Goal: Ask a question: Seek information or help from site administrators or community

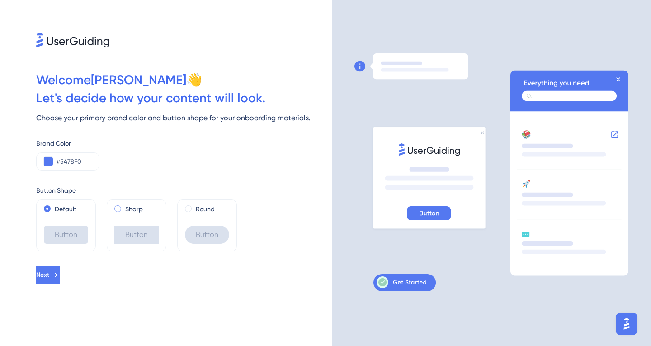
click at [127, 206] on label "Sharp" at bounding box center [134, 209] width 18 height 11
click at [125, 211] on div "Sharp" at bounding box center [136, 209] width 44 height 11
click at [197, 206] on label "Round" at bounding box center [205, 209] width 19 height 11
click at [124, 212] on div "Sharp" at bounding box center [136, 209] width 44 height 11
click at [69, 206] on label "Default" at bounding box center [66, 209] width 22 height 11
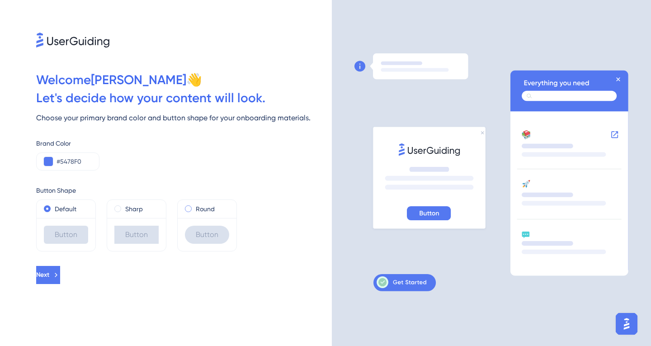
click at [189, 210] on span at bounding box center [188, 208] width 7 height 7
click at [194, 207] on input "radio" at bounding box center [194, 207] width 0 height 0
click at [62, 268] on button "Next" at bounding box center [49, 275] width 26 height 18
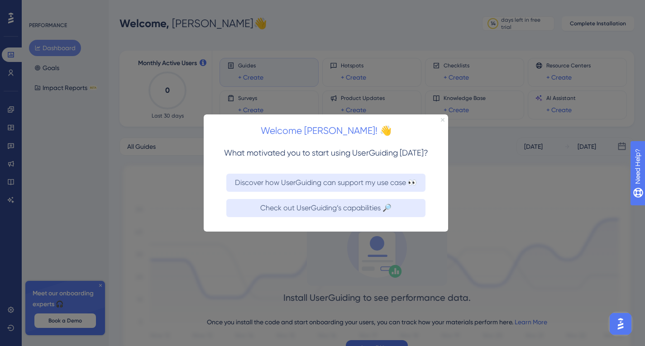
click at [442, 120] on icon "Close Preview" at bounding box center [443, 120] width 4 height 4
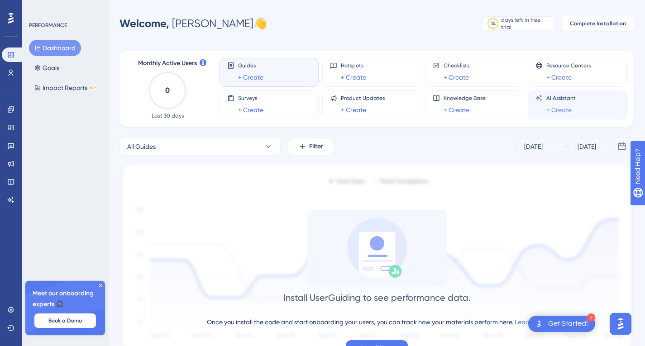
click at [556, 110] on link "+ Create" at bounding box center [558, 109] width 25 height 11
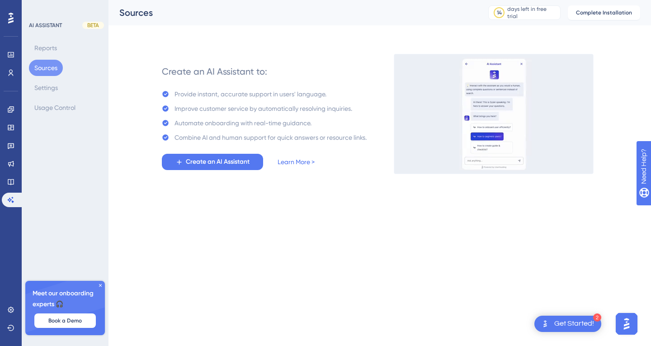
click at [45, 67] on button "Sources" at bounding box center [46, 68] width 34 height 16
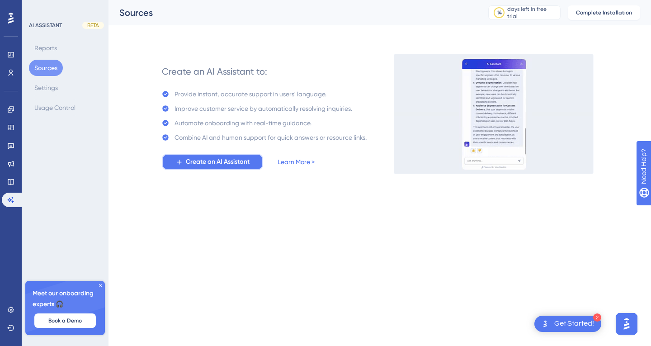
click at [244, 160] on span "Create an AI Assistant" at bounding box center [218, 161] width 64 height 11
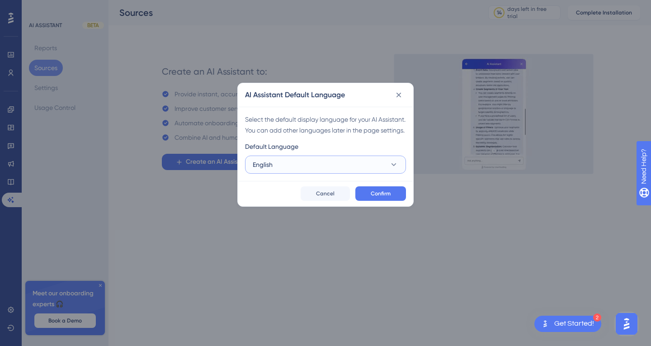
click at [335, 174] on button "English" at bounding box center [325, 165] width 161 height 18
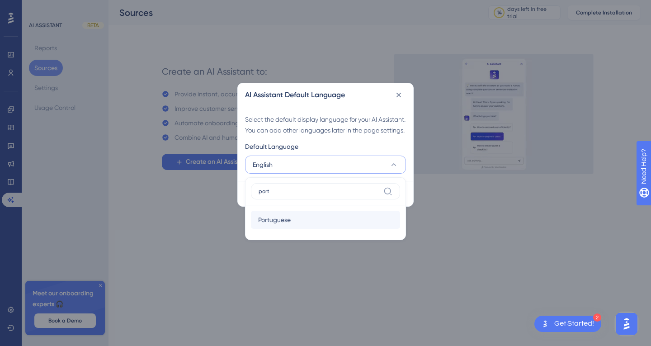
type input "port"
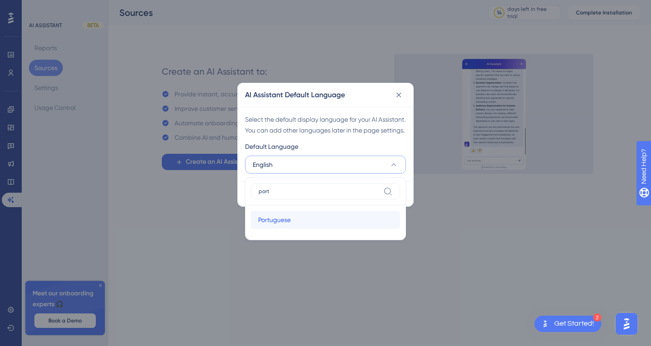
click at [306, 229] on div "Portuguese Portuguese" at bounding box center [325, 220] width 135 height 18
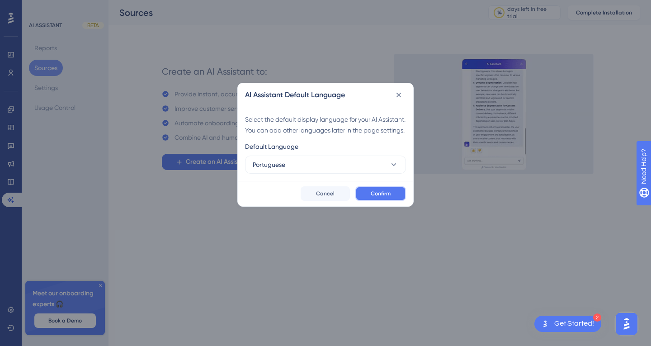
click at [381, 197] on span "Confirm" at bounding box center [381, 193] width 20 height 7
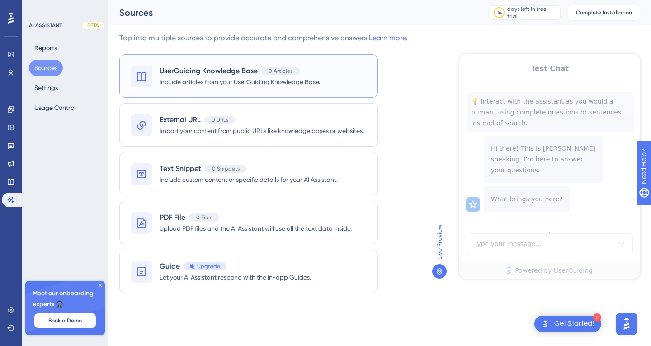
click at [234, 67] on span "UserGuiding Knowledge Base" at bounding box center [209, 71] width 98 height 11
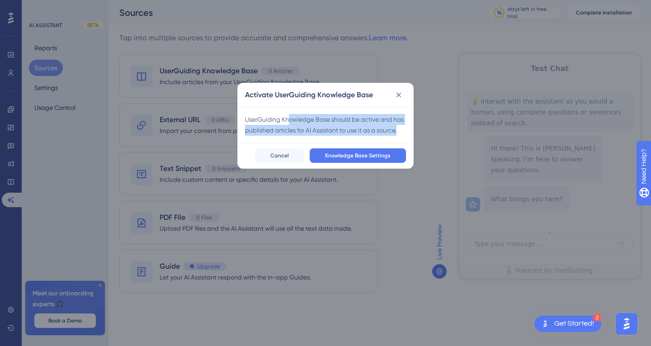
drag, startPoint x: 331, startPoint y: 119, endPoint x: 403, endPoint y: 126, distance: 72.3
click at [403, 126] on div "UserGuiding Knowledge Base should be active and has published articles for AI A…" at bounding box center [325, 125] width 161 height 22
click at [401, 129] on div "UserGuiding Knowledge Base should be active and has published articles for AI A…" at bounding box center [325, 125] width 161 height 22
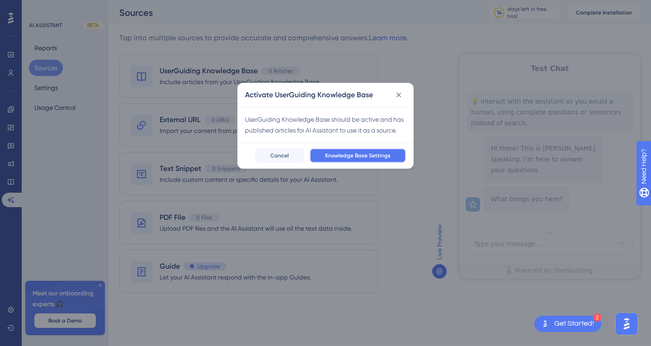
click at [355, 156] on span "Knowledge Base Settings" at bounding box center [358, 155] width 66 height 7
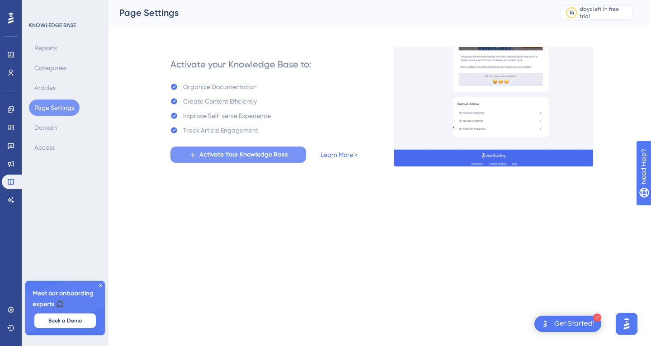
click at [220, 157] on span "Activate Your Knowledge Base" at bounding box center [243, 154] width 89 height 11
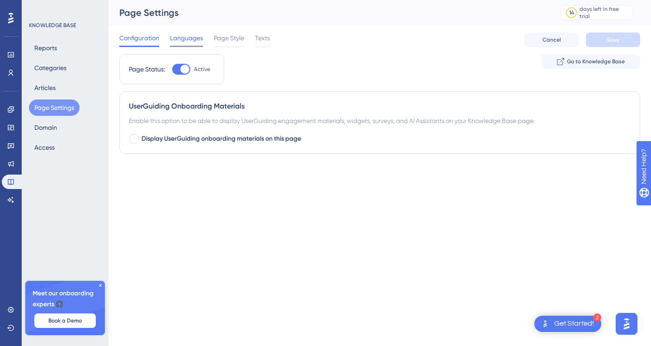
click at [184, 36] on span "Languages" at bounding box center [186, 38] width 33 height 11
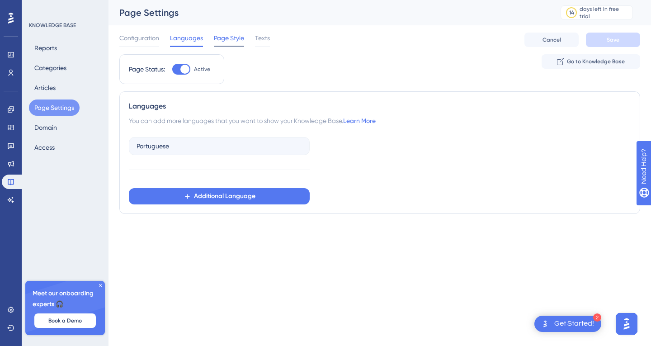
click at [223, 36] on span "Page Style" at bounding box center [229, 38] width 30 height 11
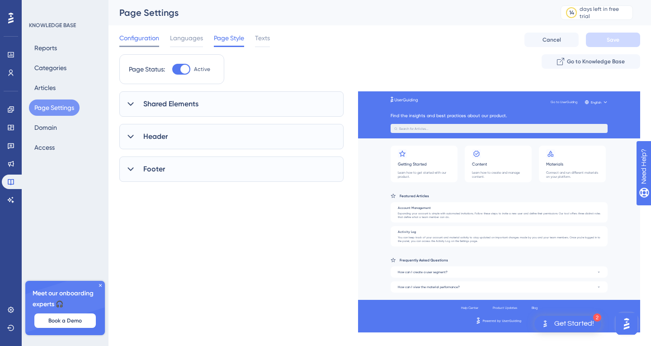
click at [147, 37] on span "Configuration" at bounding box center [139, 38] width 40 height 11
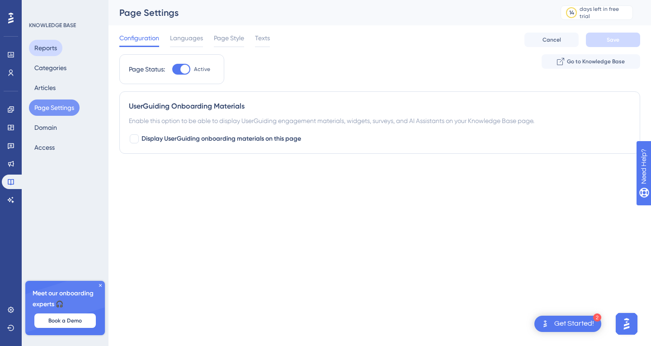
click at [57, 46] on button "Reports" at bounding box center [45, 48] width 33 height 16
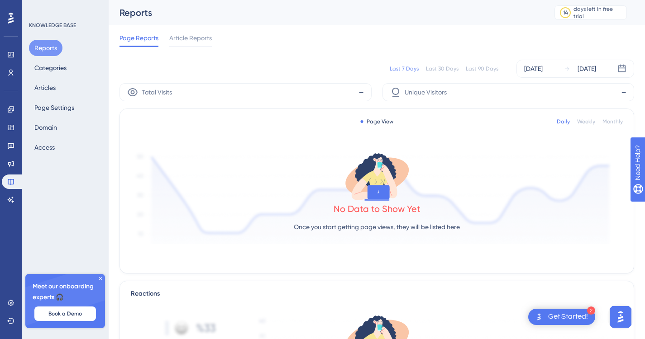
click at [55, 58] on div "Reports Categories Articles Page Settings Domain Access" at bounding box center [65, 98] width 73 height 116
click at [52, 63] on button "Categories" at bounding box center [50, 68] width 43 height 16
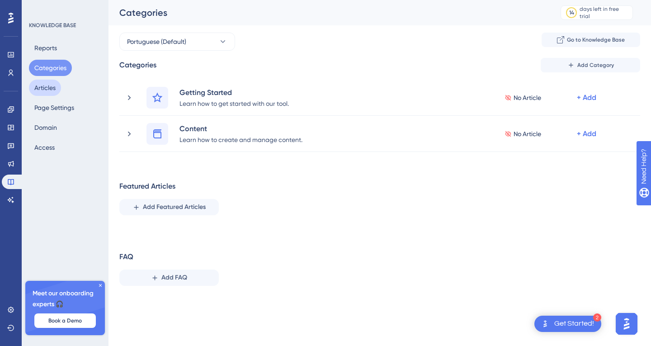
click at [48, 84] on button "Articles" at bounding box center [45, 88] width 32 height 16
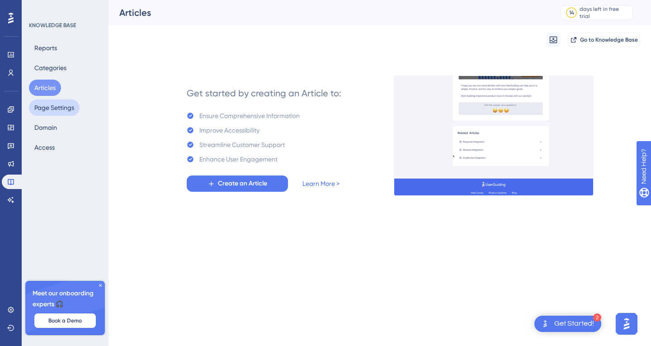
click at [65, 105] on button "Page Settings" at bounding box center [54, 108] width 51 height 16
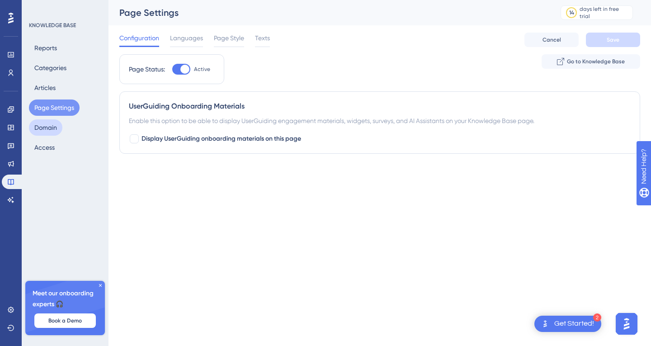
click at [49, 127] on button "Domain" at bounding box center [45, 127] width 33 height 16
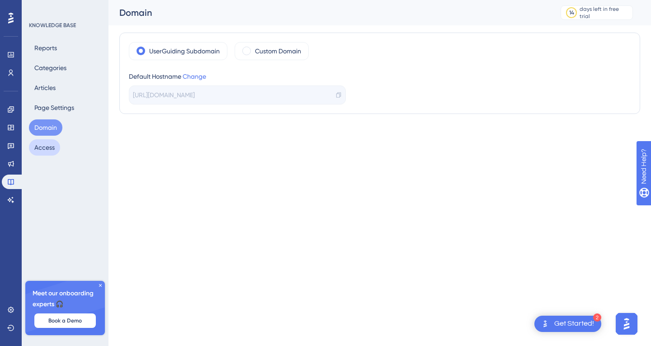
click at [48, 147] on button "Access" at bounding box center [44, 147] width 31 height 16
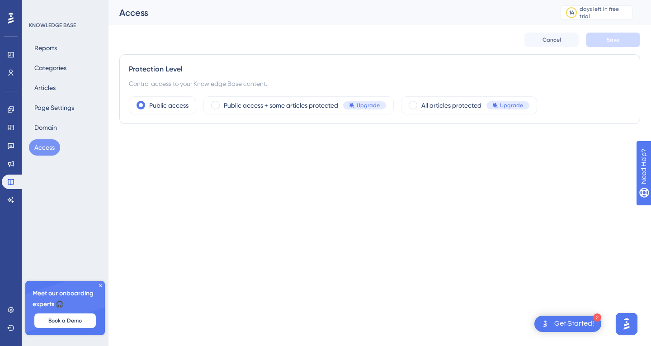
click at [15, 26] on div "Performance Users" at bounding box center [11, 52] width 18 height 55
click at [15, 23] on div at bounding box center [11, 18] width 14 height 14
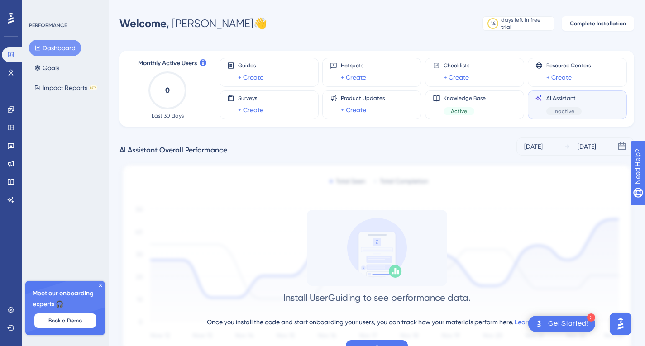
click at [572, 100] on span "AI Assistant" at bounding box center [563, 98] width 35 height 7
click at [484, 98] on span "Knowledge Base" at bounding box center [464, 98] width 42 height 7
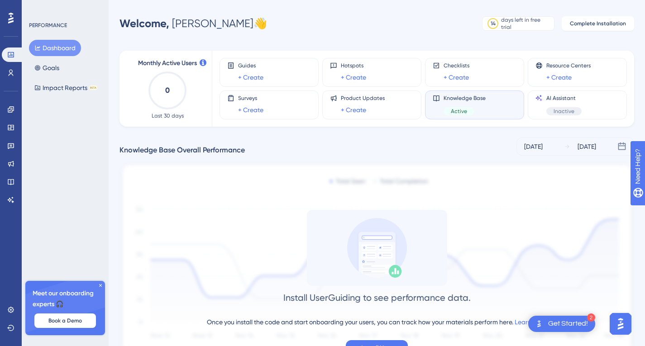
click at [460, 101] on span "Knowledge Base" at bounding box center [464, 98] width 42 height 7
click at [461, 110] on span "Active" at bounding box center [458, 111] width 16 height 7
click at [560, 96] on span "AI Assistant" at bounding box center [563, 98] width 35 height 7
click at [487, 114] on div "Knowledge Base Active" at bounding box center [474, 105] width 84 height 21
click at [9, 71] on icon at bounding box center [10, 72] width 7 height 7
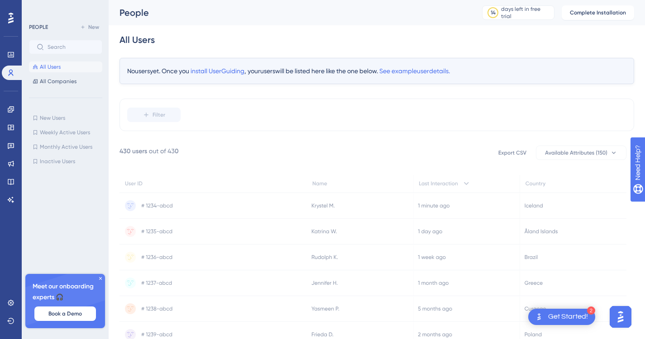
click at [5, 100] on div "Engagement Widgets Feedback Product Updates Knowledge Base AI Assistant" at bounding box center [11, 143] width 18 height 127
click at [10, 110] on icon at bounding box center [11, 109] width 6 height 6
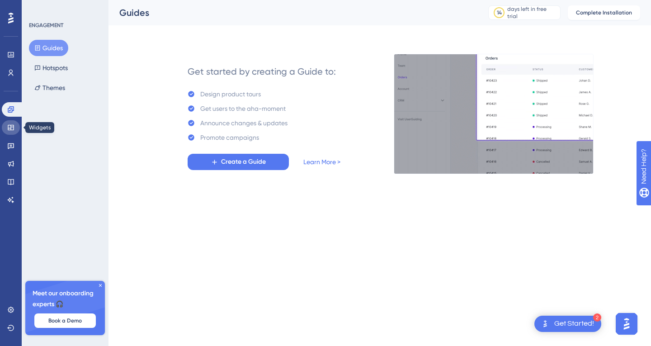
click at [13, 126] on icon at bounding box center [10, 127] width 7 height 7
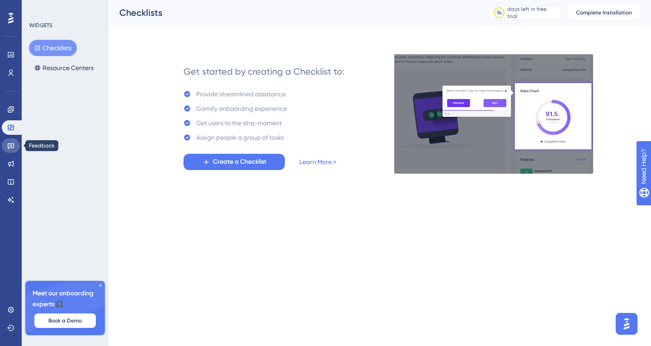
click at [12, 152] on link at bounding box center [11, 145] width 18 height 14
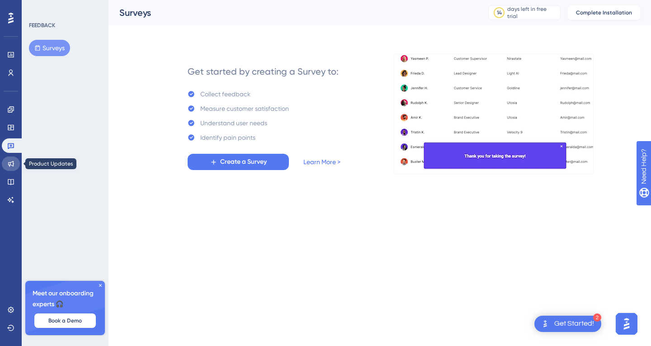
click at [12, 163] on icon at bounding box center [10, 163] width 7 height 7
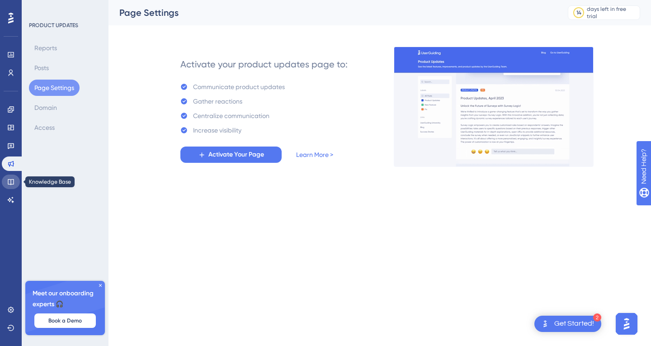
click at [12, 177] on link at bounding box center [11, 182] width 18 height 14
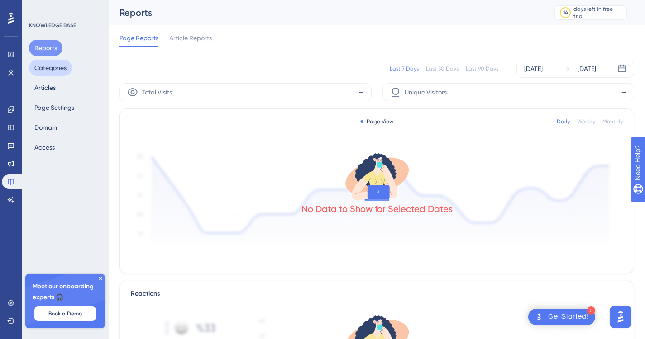
click at [53, 71] on button "Categories" at bounding box center [50, 68] width 43 height 16
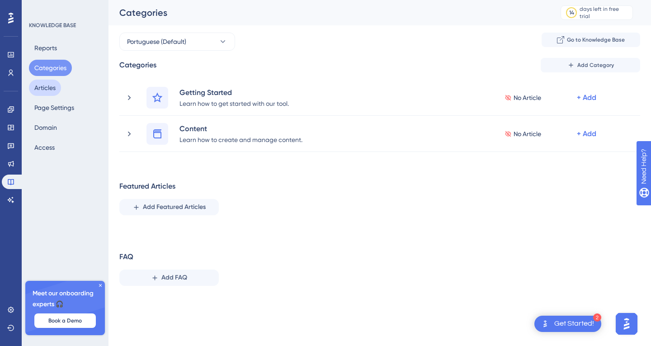
click at [50, 86] on button "Articles" at bounding box center [45, 88] width 32 height 16
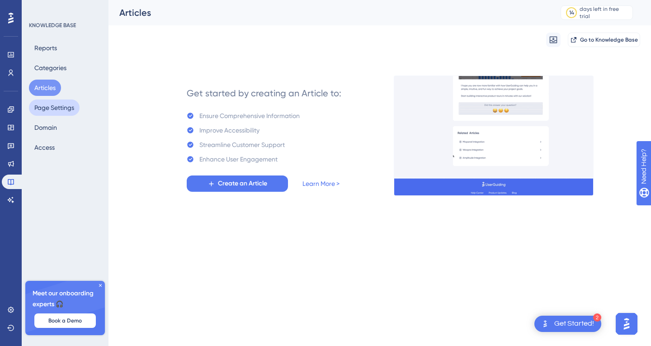
click at [50, 107] on button "Page Settings" at bounding box center [54, 108] width 51 height 16
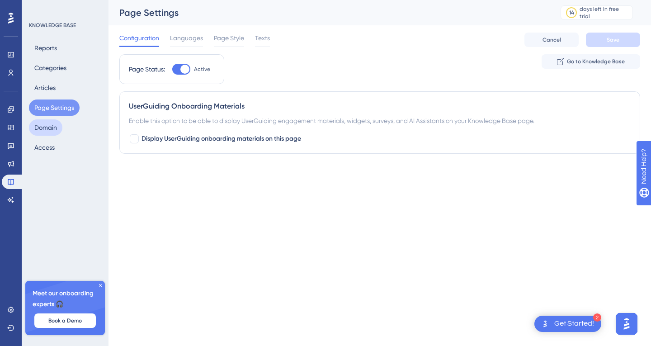
click at [49, 125] on button "Domain" at bounding box center [45, 127] width 33 height 16
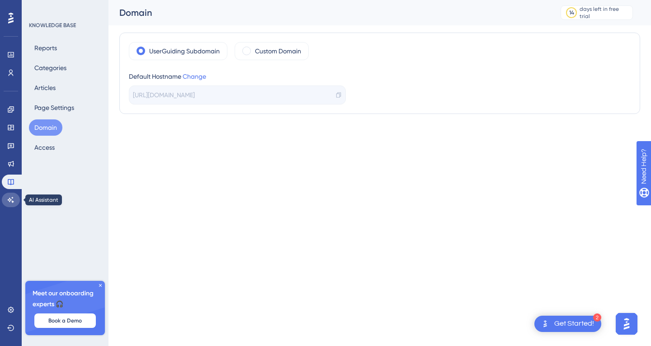
click at [11, 198] on icon at bounding box center [10, 199] width 7 height 7
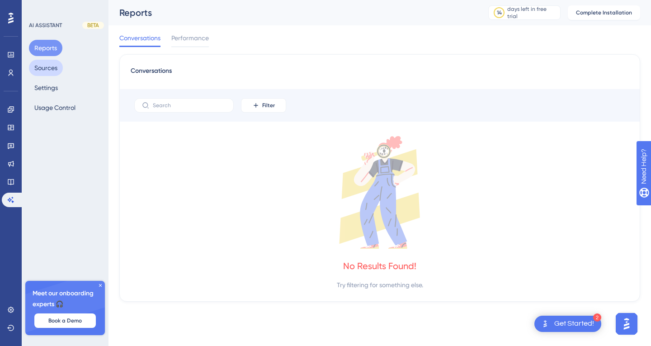
click at [47, 66] on button "Sources" at bounding box center [46, 68] width 34 height 16
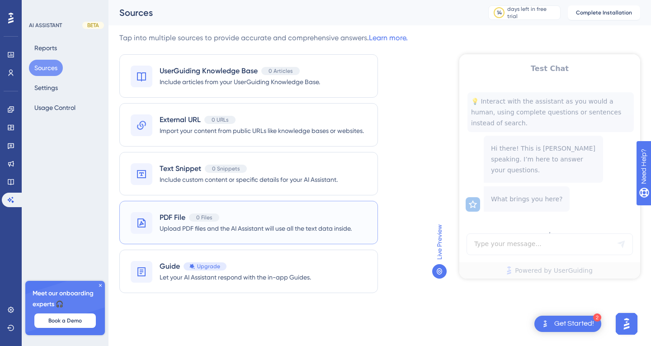
click at [204, 226] on span "Upload PDF files and the AI Assistant will use all the text data inside." at bounding box center [256, 228] width 192 height 11
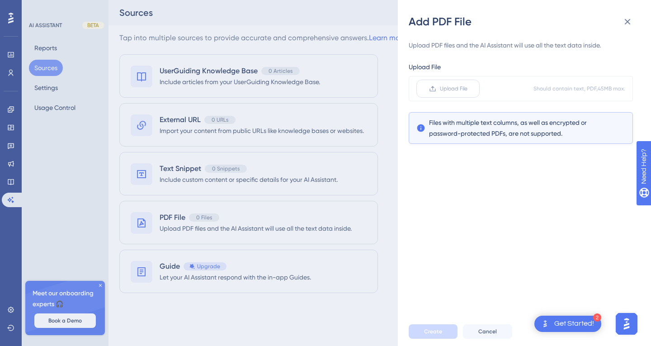
click at [460, 90] on span "Upload File" at bounding box center [454, 88] width 28 height 7
click at [468, 89] on input "Upload File" at bounding box center [468, 89] width 0 height 0
click at [441, 333] on button "Create" at bounding box center [433, 331] width 49 height 14
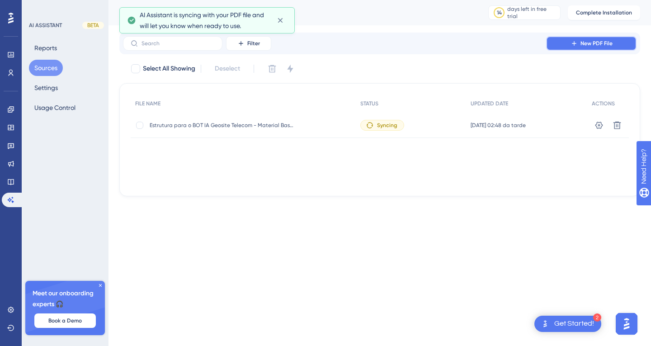
click at [585, 43] on span "New PDF File" at bounding box center [597, 43] width 32 height 7
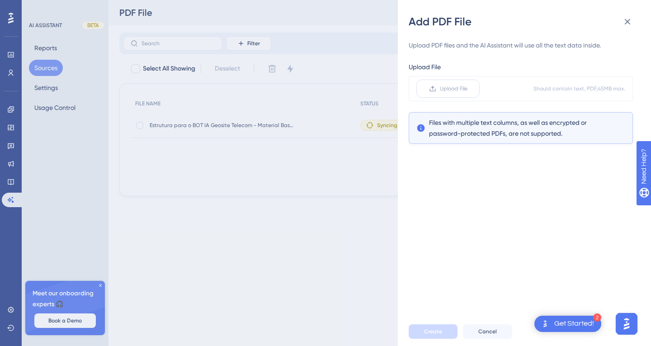
click at [458, 90] on span "Upload File" at bounding box center [454, 88] width 28 height 7
click at [468, 89] on input "Upload File" at bounding box center [468, 89] width 0 height 0
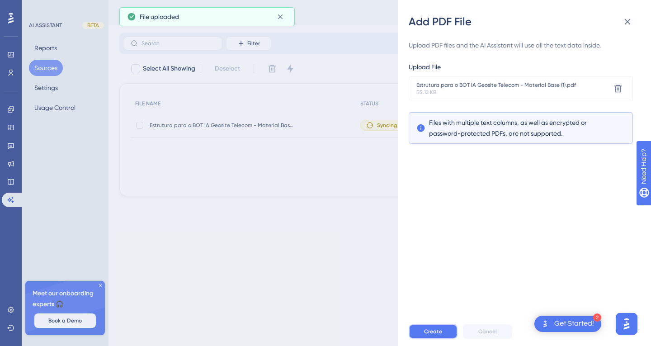
click at [447, 329] on button "Create" at bounding box center [433, 331] width 49 height 14
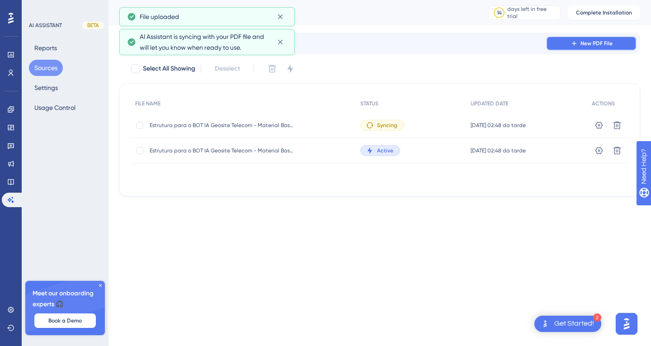
click at [590, 45] on span "New PDF File" at bounding box center [597, 43] width 32 height 7
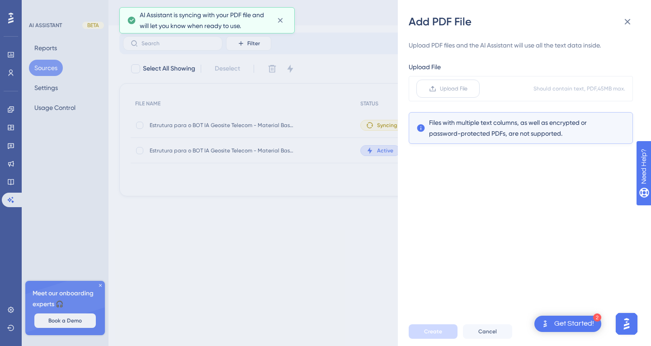
click at [448, 82] on label "Upload File" at bounding box center [448, 89] width 63 height 18
click at [468, 89] on input "Upload File" at bounding box center [468, 89] width 0 height 0
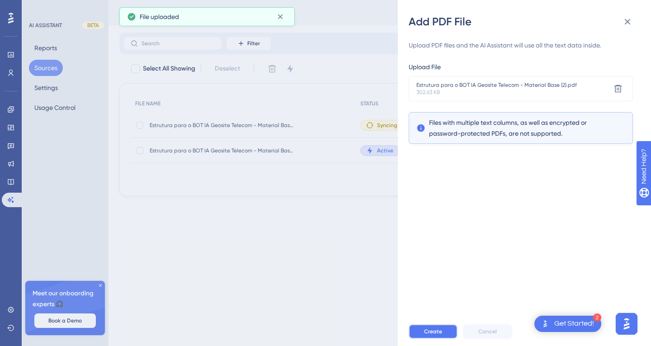
click at [446, 331] on button "Create" at bounding box center [433, 331] width 49 height 14
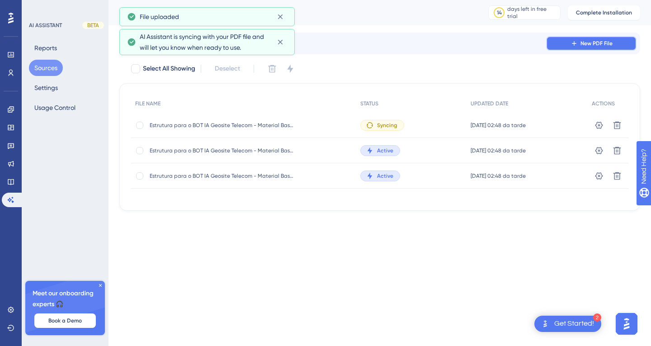
click at [569, 41] on button "New PDF File" at bounding box center [591, 43] width 90 height 14
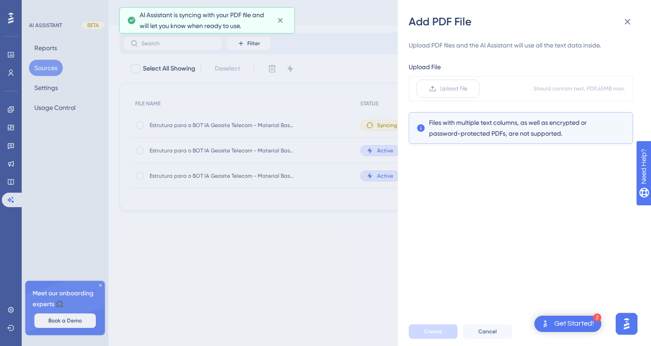
click at [454, 90] on span "Upload File" at bounding box center [454, 88] width 28 height 7
click at [468, 89] on input "Upload File" at bounding box center [468, 89] width 0 height 0
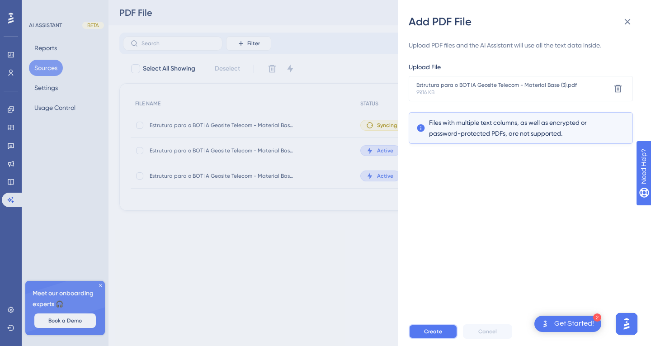
click at [437, 331] on span "Create" at bounding box center [433, 331] width 18 height 7
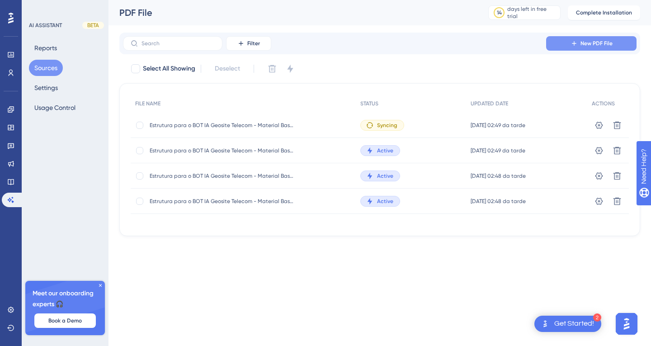
click at [590, 39] on button "New PDF File" at bounding box center [591, 43] width 90 height 14
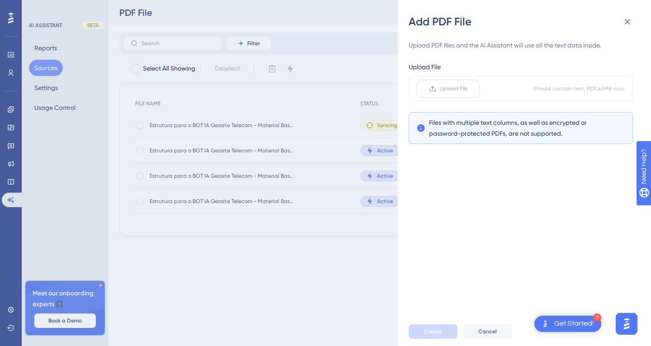
click at [467, 90] on span "Upload File" at bounding box center [454, 88] width 28 height 7
click at [468, 89] on input "Upload File" at bounding box center [468, 89] width 0 height 0
click at [250, 65] on div "Add PDF File Upload PDF files and the AI Assistant will use all the text data i…" at bounding box center [325, 173] width 651 height 346
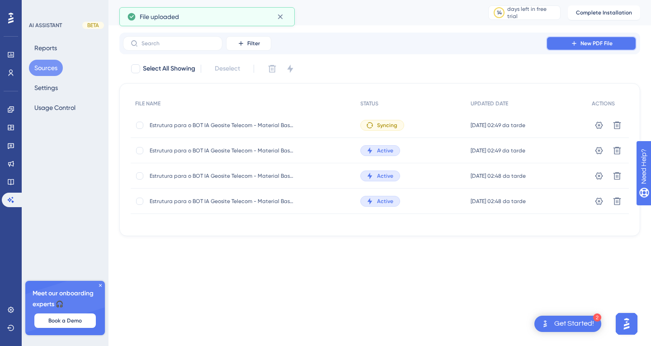
click at [589, 42] on span "New PDF File" at bounding box center [597, 43] width 32 height 7
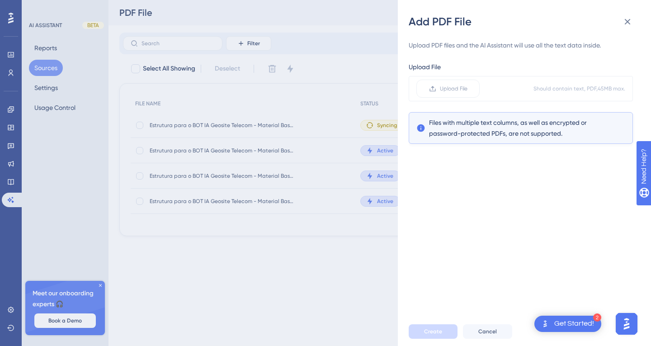
drag, startPoint x: 351, startPoint y: 182, endPoint x: 344, endPoint y: 181, distance: 6.8
click at [351, 182] on div "Add PDF File Upload PDF files and the AI Assistant will use all the text data i…" at bounding box center [325, 173] width 651 height 346
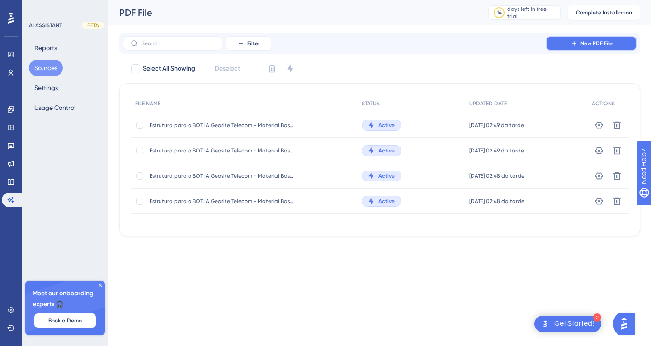
click at [595, 43] on span "New PDF File" at bounding box center [597, 43] width 32 height 7
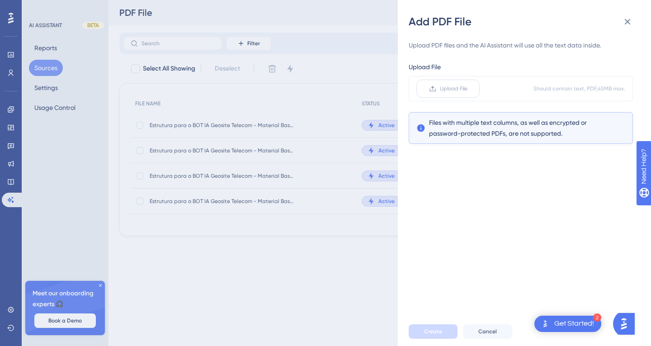
click at [456, 96] on label "Upload File" at bounding box center [448, 89] width 63 height 18
click at [468, 89] on input "Upload File" at bounding box center [468, 89] width 0 height 0
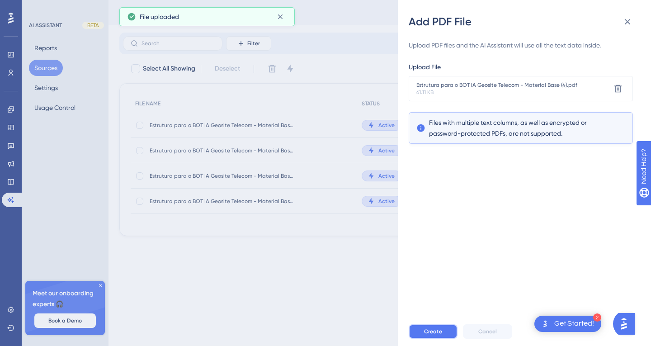
click at [441, 330] on span "Create" at bounding box center [433, 331] width 18 height 7
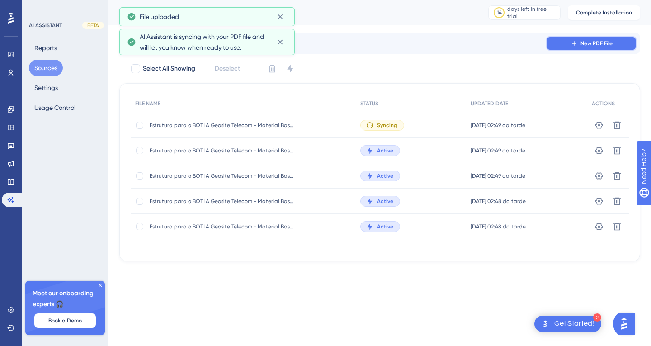
click at [569, 44] on button "New PDF File" at bounding box center [591, 43] width 90 height 14
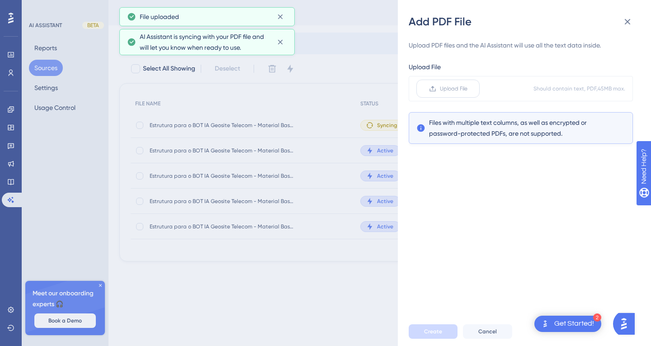
click at [469, 91] on label "Upload File" at bounding box center [448, 89] width 63 height 18
click at [468, 89] on input "Upload File" at bounding box center [468, 89] width 0 height 0
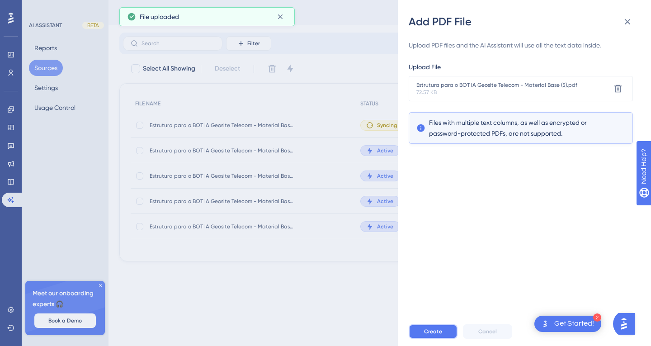
click at [431, 327] on button "Create" at bounding box center [433, 331] width 49 height 14
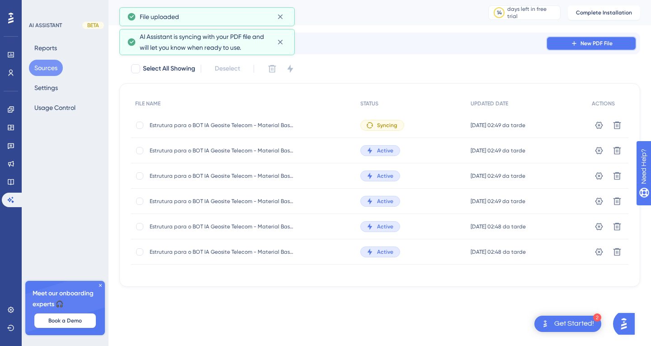
click at [569, 43] on button "New PDF File" at bounding box center [591, 43] width 90 height 14
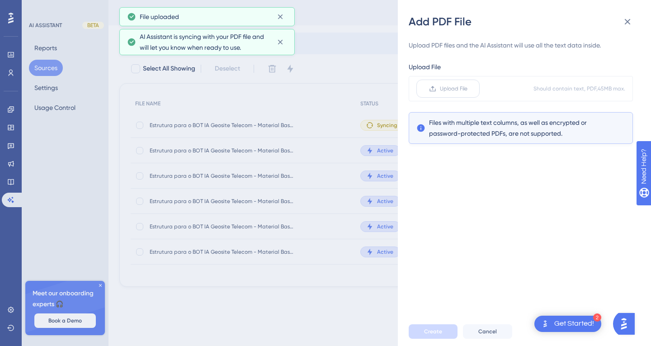
click at [469, 91] on label "Upload File" at bounding box center [448, 89] width 63 height 18
click at [468, 89] on input "Upload File" at bounding box center [468, 89] width 0 height 0
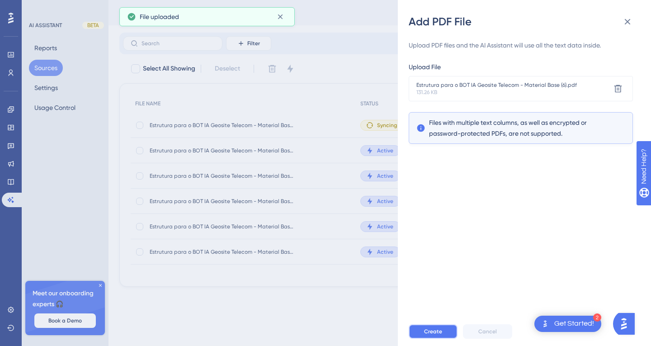
drag, startPoint x: 439, startPoint y: 329, endPoint x: 441, endPoint y: 304, distance: 25.0
click at [439, 329] on span "Create" at bounding box center [433, 331] width 18 height 7
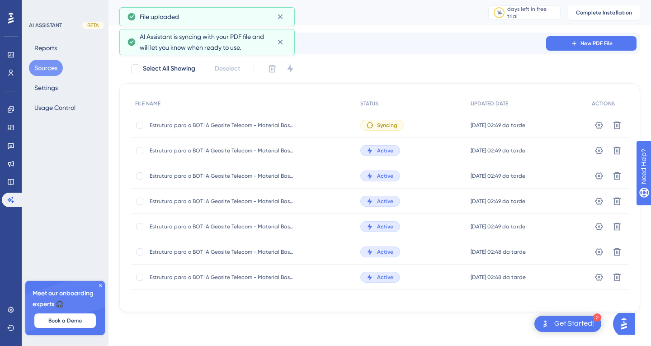
click at [582, 33] on div "Filter New PDF File" at bounding box center [379, 44] width 521 height 22
click at [583, 39] on button "New PDF File" at bounding box center [591, 43] width 90 height 14
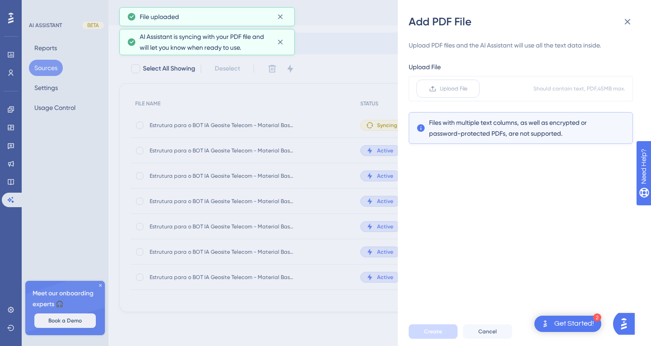
click at [467, 87] on span "Upload File" at bounding box center [454, 88] width 28 height 7
click at [468, 89] on input "Upload File" at bounding box center [468, 89] width 0 height 0
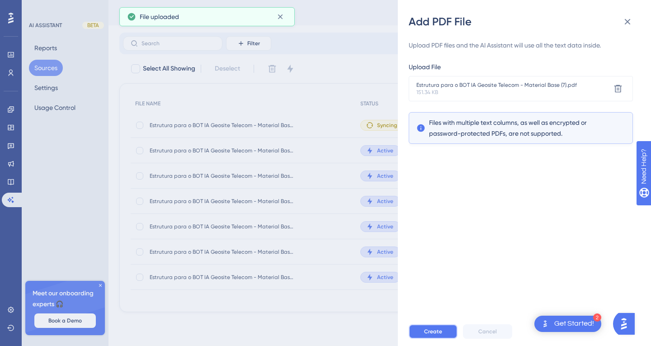
drag, startPoint x: 441, startPoint y: 328, endPoint x: 465, endPoint y: 177, distance: 153.0
click at [441, 324] on button "Create" at bounding box center [433, 331] width 49 height 14
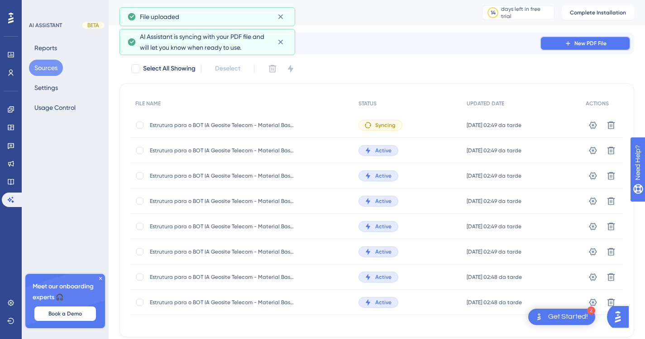
click at [572, 47] on button "New PDF File" at bounding box center [585, 43] width 90 height 14
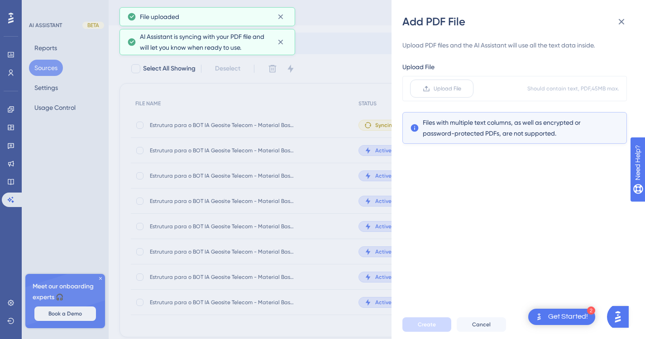
click at [455, 92] on span "Upload File" at bounding box center [447, 88] width 28 height 7
click at [461, 89] on input "Upload File" at bounding box center [461, 89] width 0 height 0
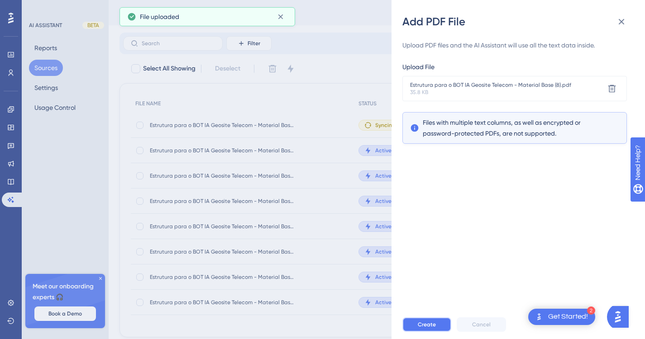
click at [419, 328] on span "Create" at bounding box center [426, 324] width 18 height 7
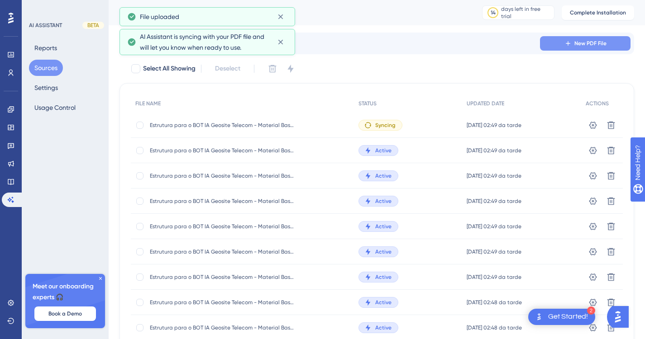
click at [555, 41] on button "New PDF File" at bounding box center [585, 43] width 90 height 14
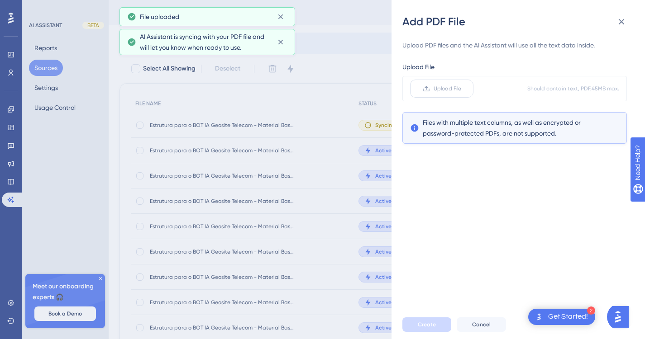
click at [441, 86] on span "Upload File" at bounding box center [447, 88] width 28 height 7
click at [461, 89] on input "Upload File" at bounding box center [461, 89] width 0 height 0
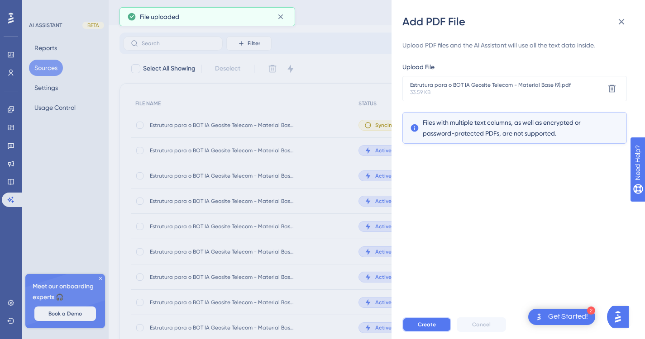
click at [427, 328] on span "Create" at bounding box center [426, 324] width 18 height 7
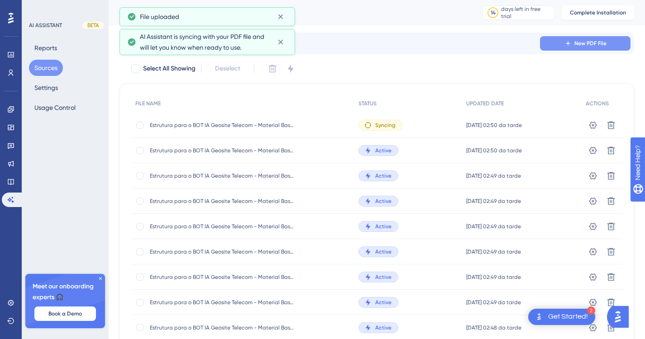
click at [574, 47] on span "New PDF File" at bounding box center [590, 43] width 32 height 7
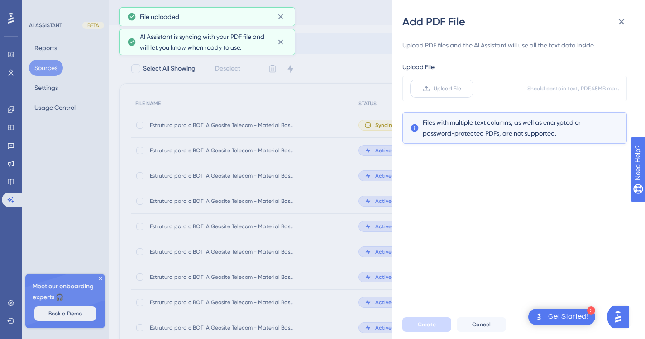
click at [460, 95] on label "Upload File" at bounding box center [441, 89] width 63 height 18
click at [461, 89] on input "Upload File" at bounding box center [461, 89] width 0 height 0
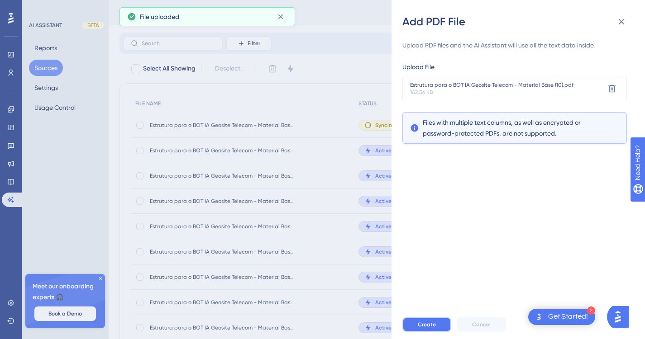
drag, startPoint x: 428, startPoint y: 325, endPoint x: 431, endPoint y: 318, distance: 7.7
click at [428, 325] on button "Create" at bounding box center [426, 325] width 49 height 14
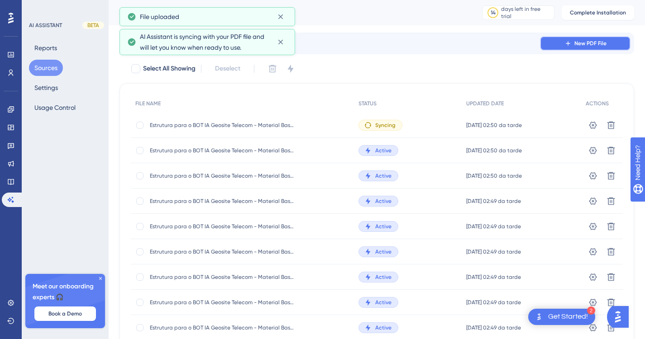
click at [569, 46] on icon at bounding box center [567, 43] width 7 height 7
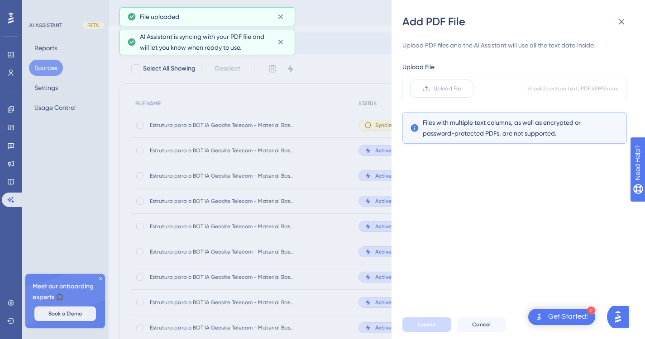
click at [422, 95] on label "Upload File" at bounding box center [441, 89] width 63 height 18
click at [461, 89] on input "Upload File" at bounding box center [461, 89] width 0 height 0
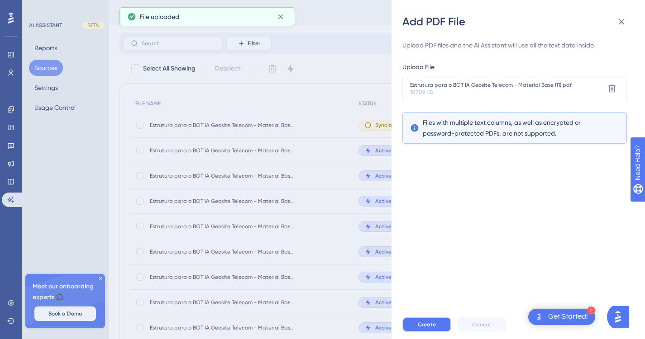
drag, startPoint x: 429, startPoint y: 332, endPoint x: 486, endPoint y: 217, distance: 128.2
click at [429, 328] on span "Create" at bounding box center [426, 324] width 18 height 7
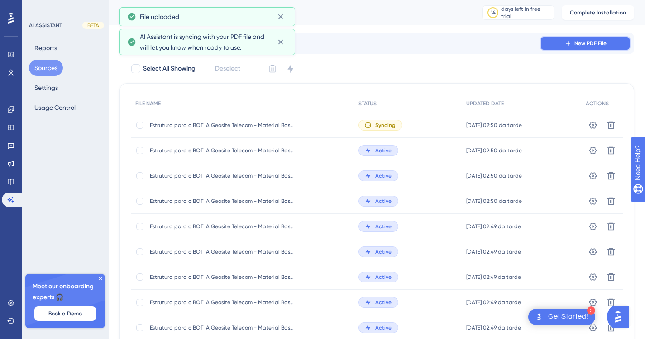
click at [560, 38] on button "New PDF File" at bounding box center [585, 43] width 90 height 14
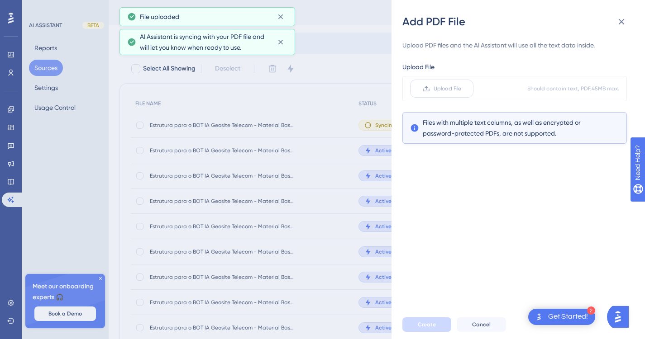
click at [427, 88] on icon at bounding box center [425, 88] width 7 height 7
click at [461, 89] on input "Upload File" at bounding box center [461, 89] width 0 height 0
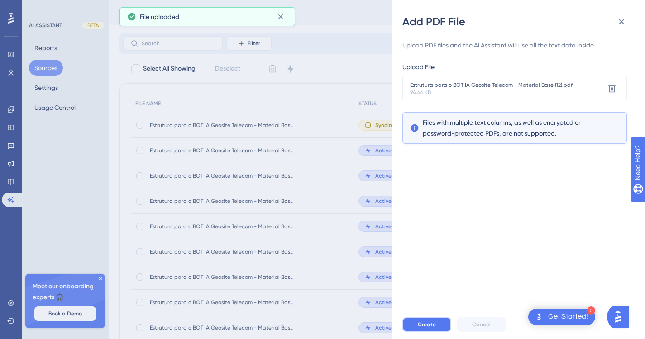
click at [431, 328] on span "Create" at bounding box center [426, 324] width 18 height 7
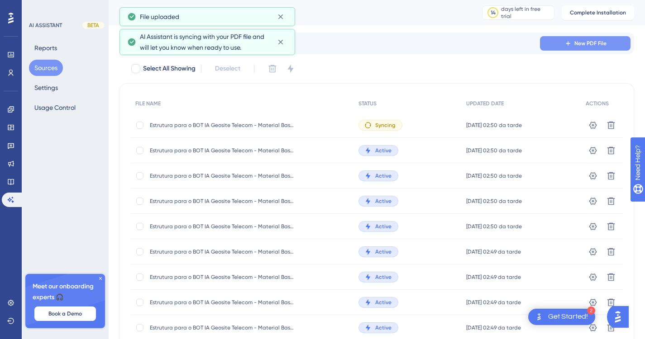
click at [576, 46] on span "New PDF File" at bounding box center [590, 43] width 32 height 7
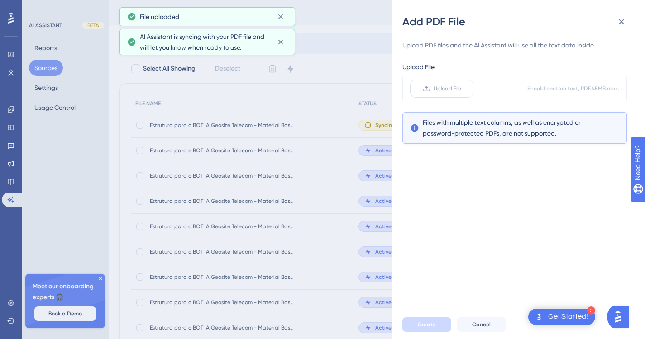
click at [460, 95] on label "Upload File" at bounding box center [441, 89] width 63 height 18
click at [461, 89] on input "Upload File" at bounding box center [461, 89] width 0 height 0
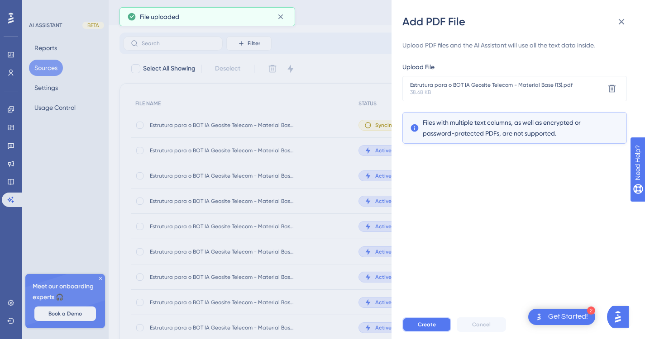
click at [441, 329] on button "Create" at bounding box center [426, 325] width 49 height 14
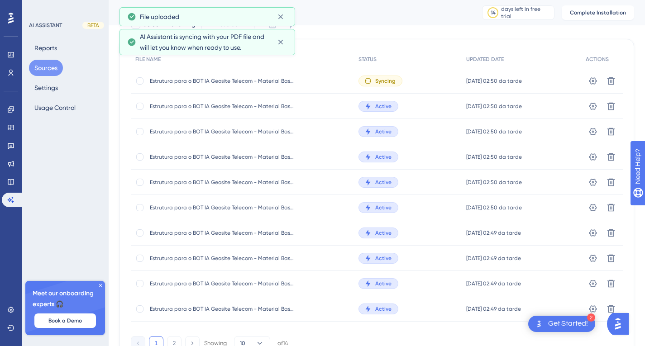
scroll to position [89, 0]
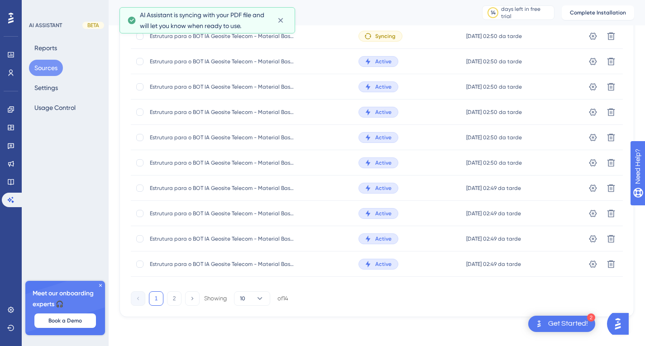
drag, startPoint x: 177, startPoint y: 301, endPoint x: 186, endPoint y: 293, distance: 11.9
click at [179, 300] on button "2" at bounding box center [174, 298] width 14 height 14
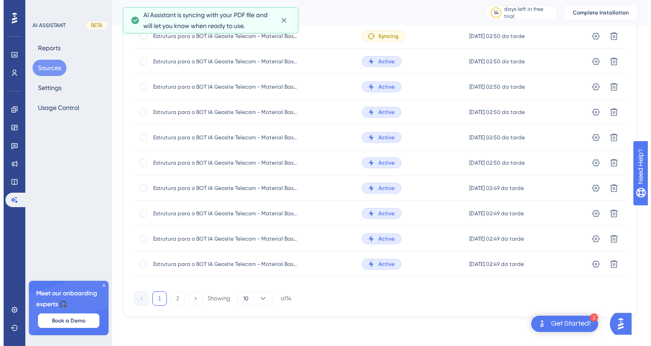
scroll to position [0, 0]
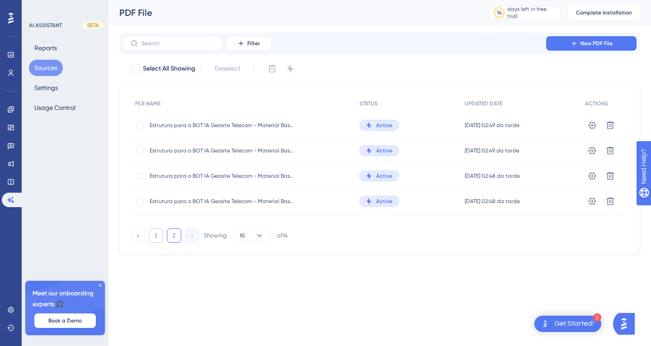
click at [158, 239] on button "1" at bounding box center [156, 235] width 14 height 14
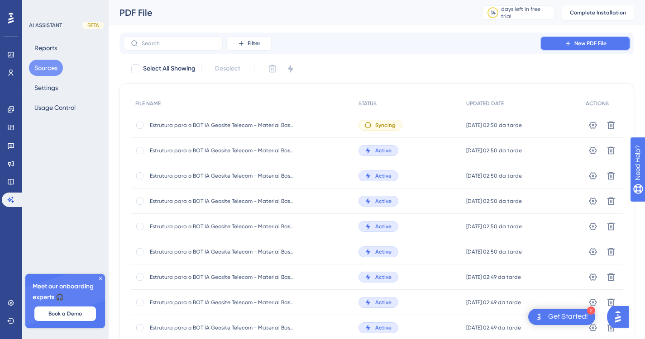
click at [609, 42] on button "New PDF File" at bounding box center [585, 43] width 90 height 14
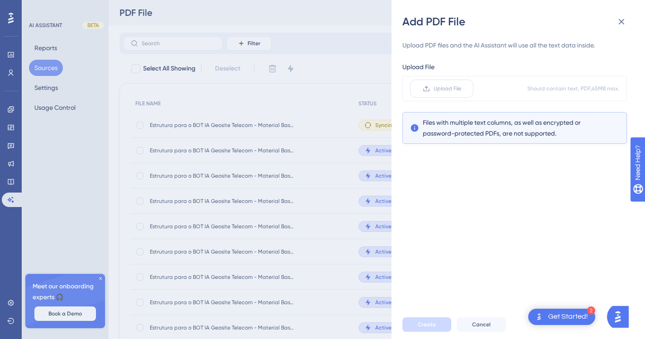
click at [447, 83] on label "Upload File" at bounding box center [441, 89] width 63 height 18
click at [461, 89] on input "Upload File" at bounding box center [461, 89] width 0 height 0
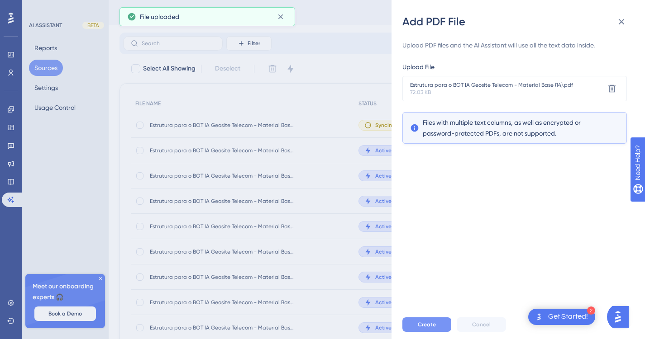
click at [441, 332] on button "Create" at bounding box center [426, 325] width 49 height 14
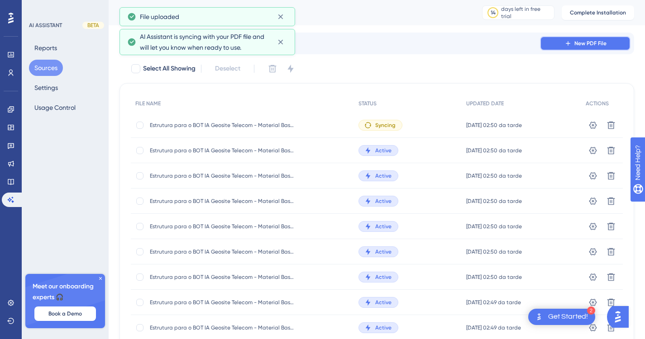
click at [579, 42] on span "New PDF File" at bounding box center [590, 43] width 32 height 7
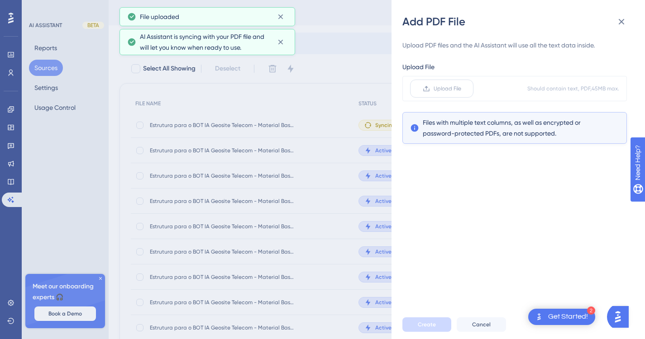
click at [441, 97] on div "Upload File Should contain text, PDF, 45 MB max." at bounding box center [514, 88] width 224 height 25
click at [442, 95] on label "Upload File" at bounding box center [441, 89] width 63 height 18
click at [461, 89] on input "Upload File" at bounding box center [461, 89] width 0 height 0
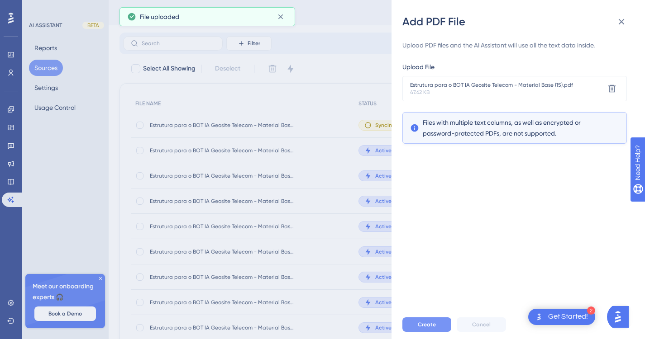
click at [426, 328] on span "Create" at bounding box center [426, 324] width 18 height 7
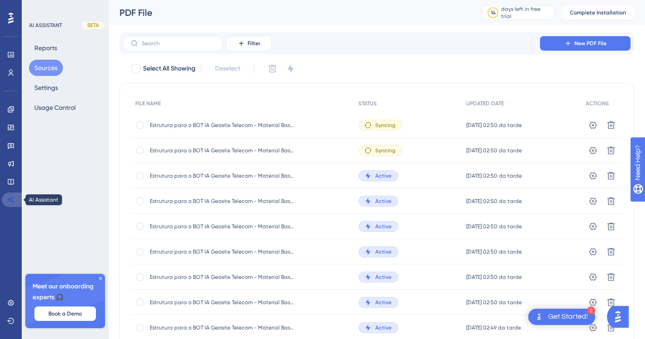
click at [10, 199] on icon at bounding box center [11, 200] width 6 height 6
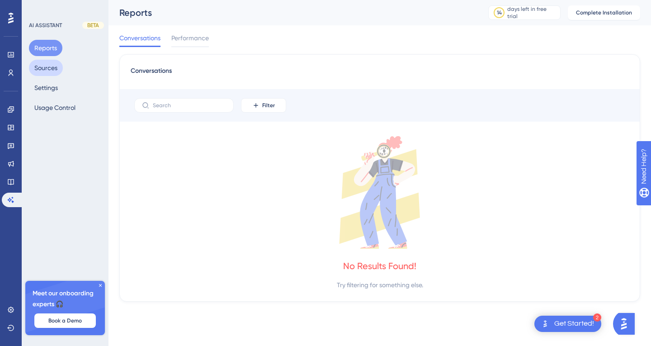
click at [44, 73] on button "Sources" at bounding box center [46, 68] width 34 height 16
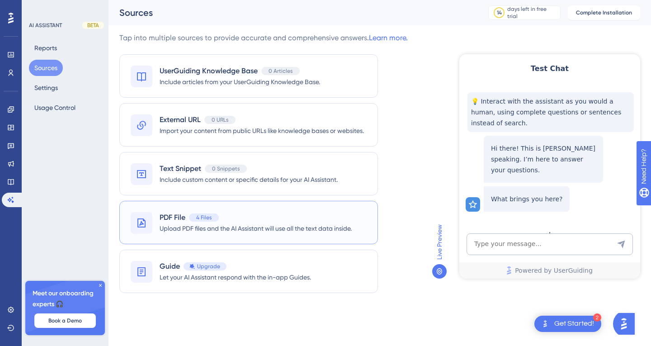
click at [270, 227] on span "Upload PDF files and the AI Assistant will use all the text data inside." at bounding box center [256, 228] width 192 height 11
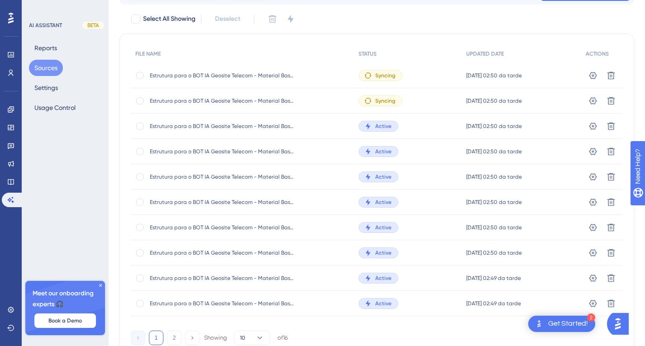
scroll to position [89, 0]
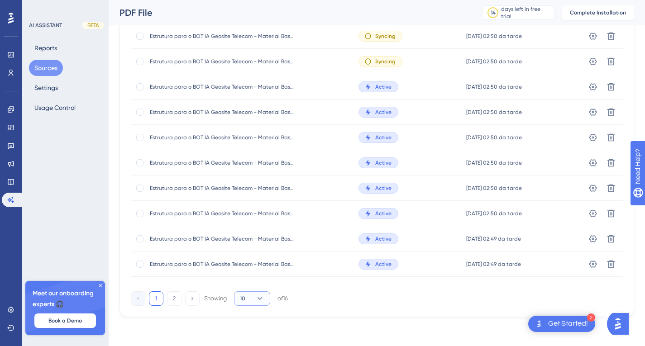
click at [260, 298] on icon at bounding box center [259, 298] width 9 height 9
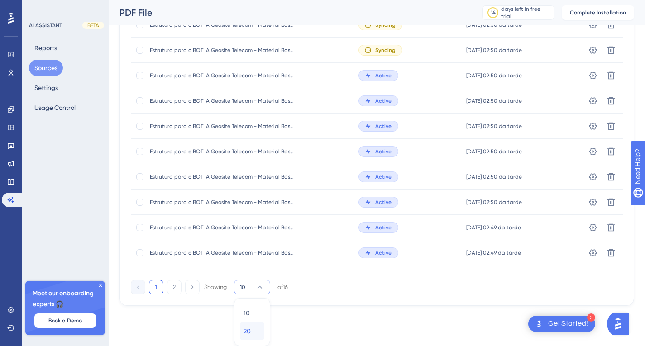
click at [259, 327] on div "20 20" at bounding box center [251, 331] width 17 height 18
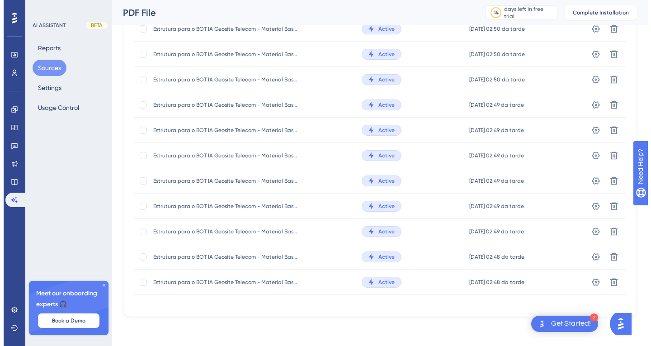
scroll to position [0, 0]
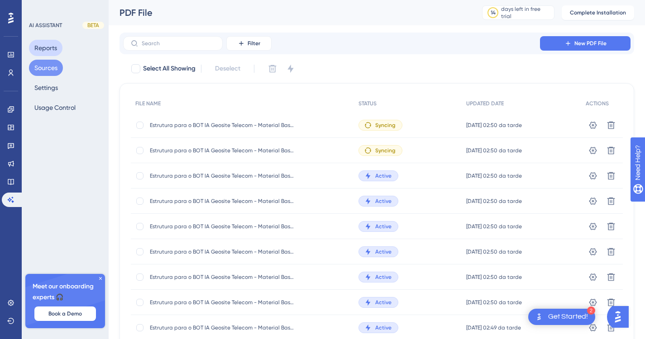
click at [60, 47] on button "Reports" at bounding box center [45, 48] width 33 height 16
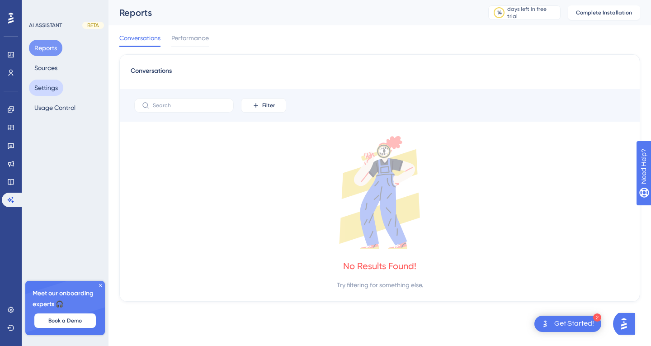
click at [54, 93] on button "Settings" at bounding box center [46, 88] width 34 height 16
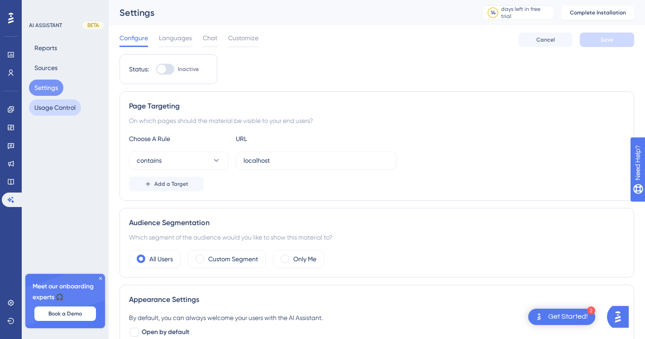
click at [53, 104] on button "Usage Control" at bounding box center [55, 108] width 52 height 16
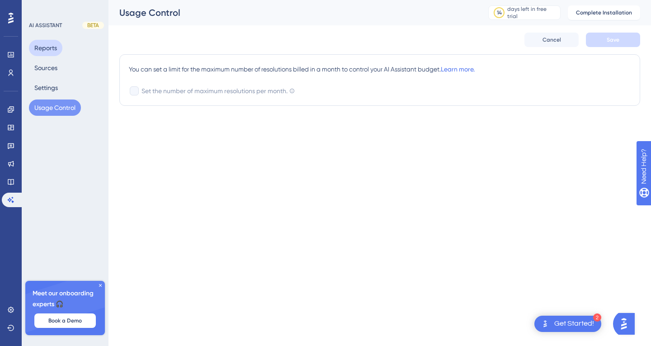
click at [44, 45] on button "Reports" at bounding box center [45, 48] width 33 height 16
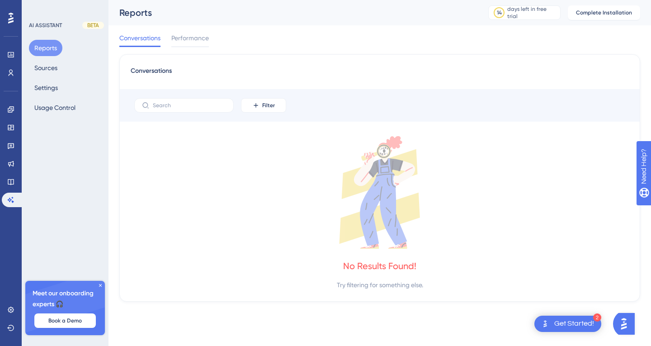
click at [100, 287] on icon at bounding box center [100, 285] width 5 height 5
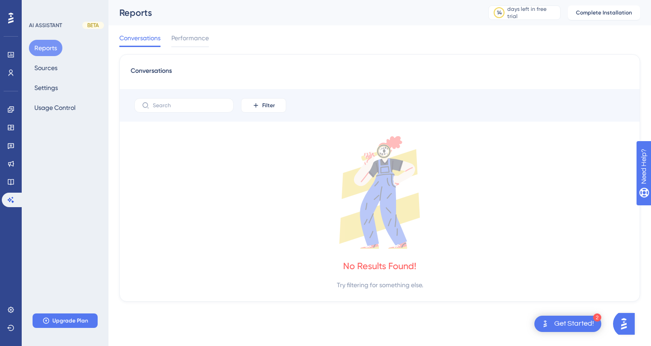
click at [46, 26] on div "AI ASSISTANT" at bounding box center [45, 25] width 33 height 7
click at [569, 327] on div "Get Started!" at bounding box center [575, 324] width 40 height 10
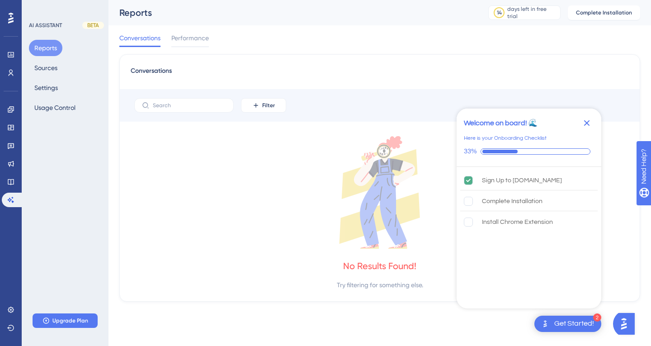
drag, startPoint x: 588, startPoint y: 123, endPoint x: 574, endPoint y: 123, distance: 13.1
click at [587, 123] on icon "Close Checklist" at bounding box center [587, 123] width 6 height 6
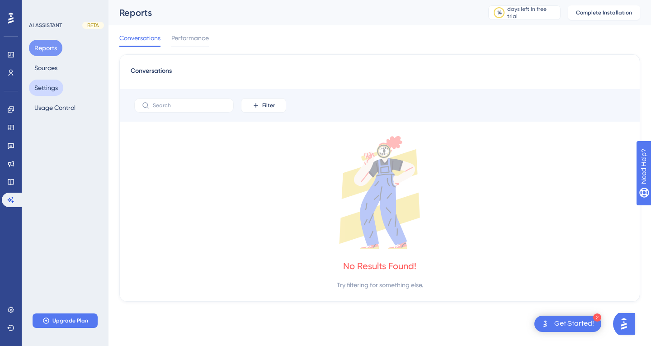
click at [56, 84] on button "Settings" at bounding box center [46, 88] width 34 height 16
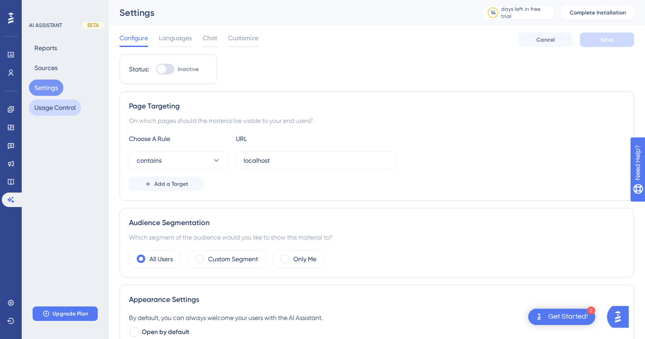
click at [57, 103] on button "Usage Control" at bounding box center [55, 108] width 52 height 16
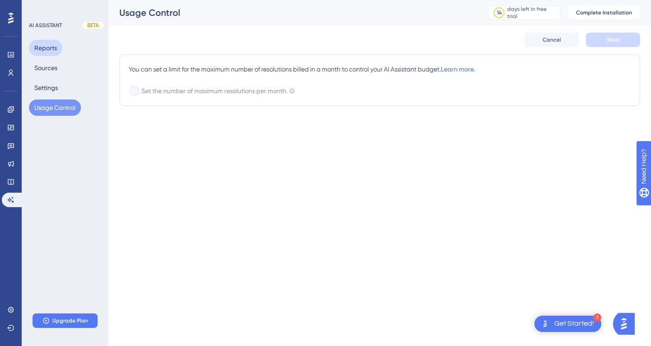
click at [49, 50] on button "Reports" at bounding box center [45, 48] width 33 height 16
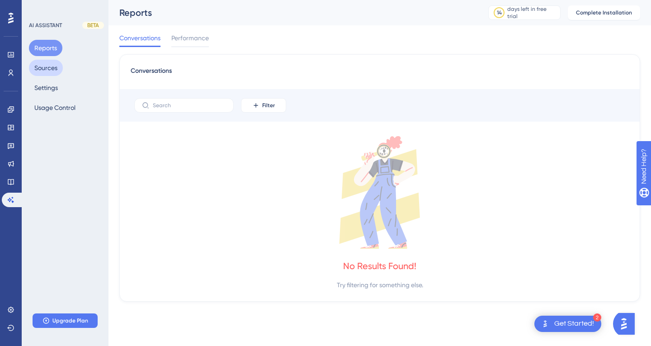
click at [49, 71] on button "Sources" at bounding box center [46, 68] width 34 height 16
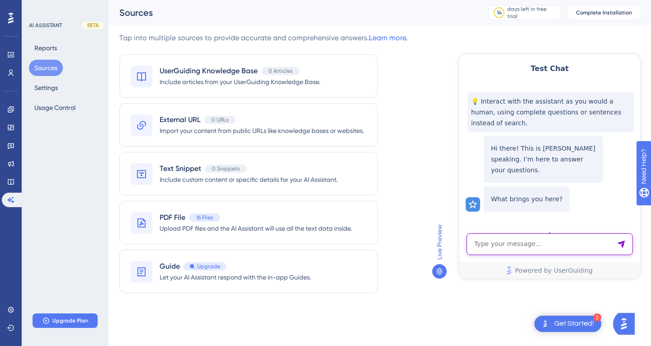
click at [547, 242] on textarea "AI Assistant Text Input" at bounding box center [550, 244] width 166 height 22
type textarea "t"
type textarea "Como eu posso cadastrar um poste?"
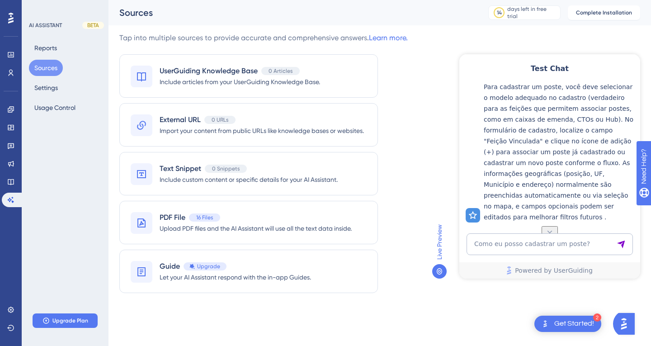
scroll to position [199, 0]
drag, startPoint x: 526, startPoint y: 155, endPoint x: 605, endPoint y: 157, distance: 79.7
click at [605, 157] on p "Para cadastrar um poste, você deve selecionar o modelo adequado no cadastro (ve…" at bounding box center [560, 151] width 152 height 141
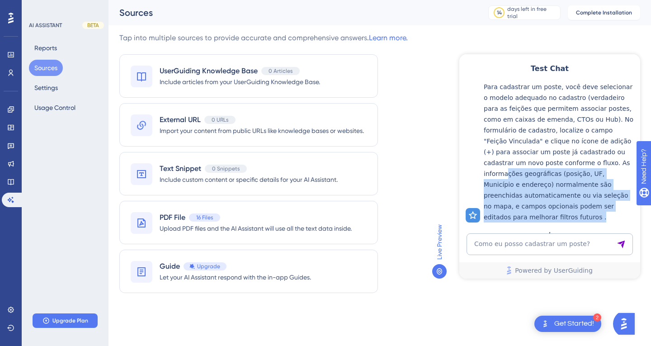
drag, startPoint x: 533, startPoint y: 166, endPoint x: 612, endPoint y: 209, distance: 89.7
click at [612, 209] on p "Para cadastrar um poste, você deve selecionar o modelo adequado no cadastro (ve…" at bounding box center [560, 151] width 152 height 141
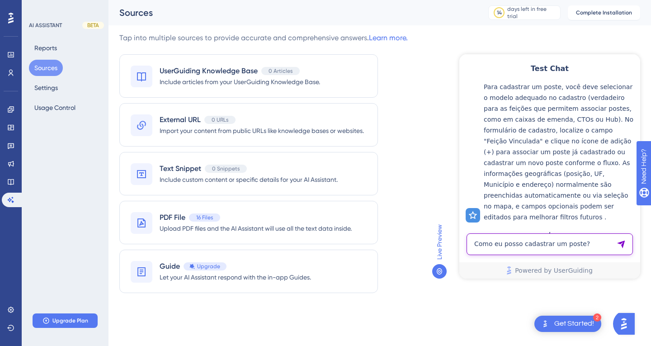
click at [548, 233] on textarea "Como eu posso cadastrar um poste?" at bounding box center [550, 244] width 166 height 22
type textarea "\"
type textarea "Como cadastrar uma rede?"
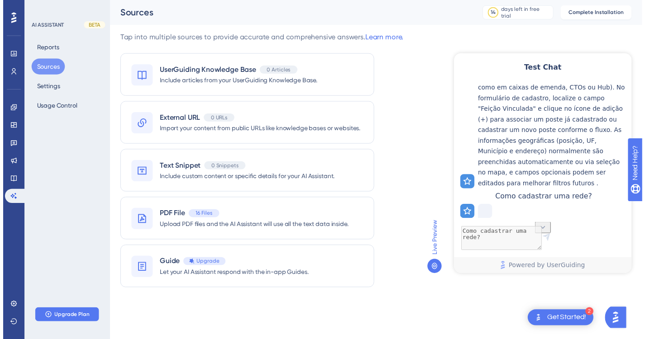
scroll to position [259, 0]
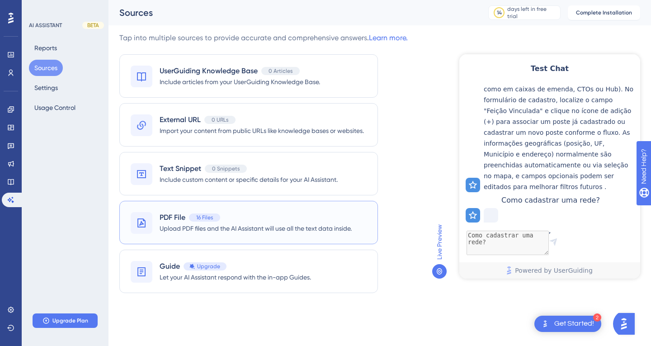
click at [252, 227] on span "Upload PDF files and the AI Assistant will use all the text data inside." at bounding box center [256, 228] width 192 height 11
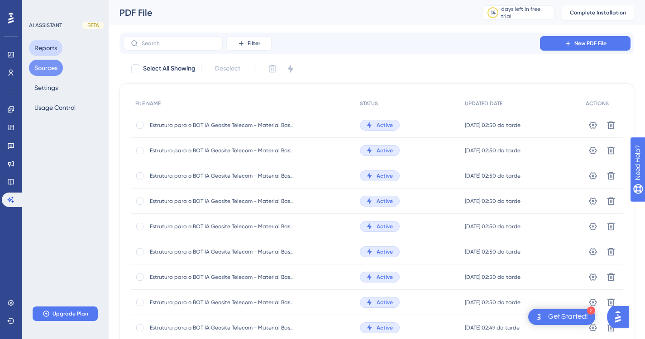
click at [54, 48] on button "Reports" at bounding box center [45, 48] width 33 height 16
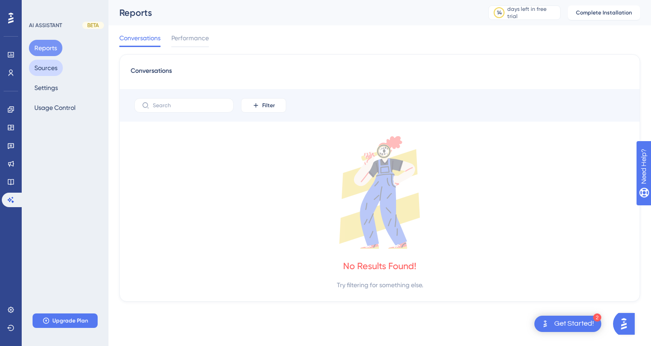
click at [56, 69] on button "Sources" at bounding box center [46, 68] width 34 height 16
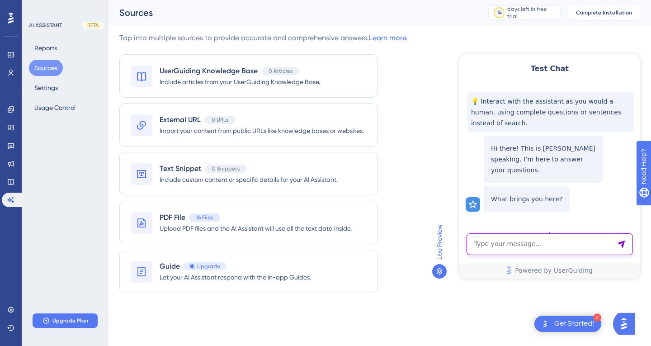
click at [537, 248] on textarea "AI Assistant Text Input" at bounding box center [550, 244] width 166 height 22
type textarea "Como cadastrar uma rede?"
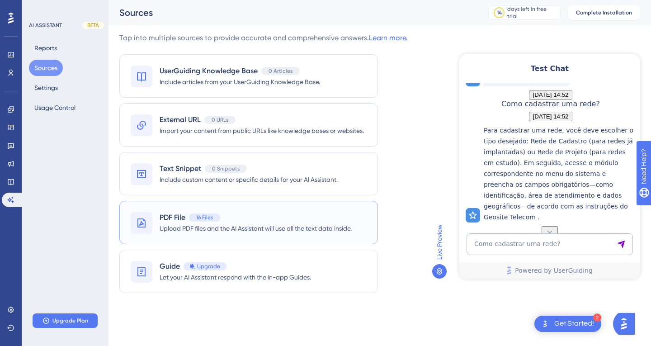
scroll to position [156, 0]
click at [505, 242] on textarea "Como cadastrar uma rede?" at bounding box center [550, 244] width 166 height 22
type textarea "m"
type textarea "e uma caixa de emenda"
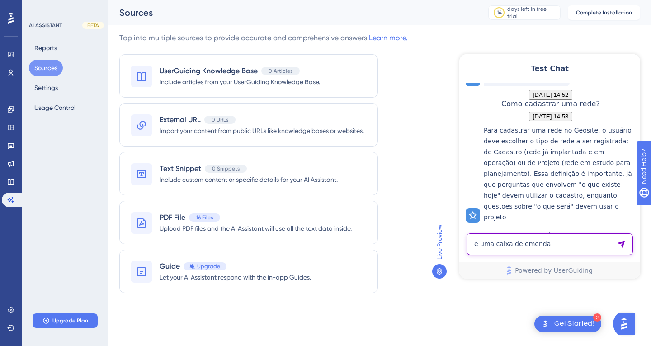
click at [522, 247] on textarea "e uma caixa de emenda" at bounding box center [550, 244] width 166 height 22
type textarea "Como cadastrar uma cto"
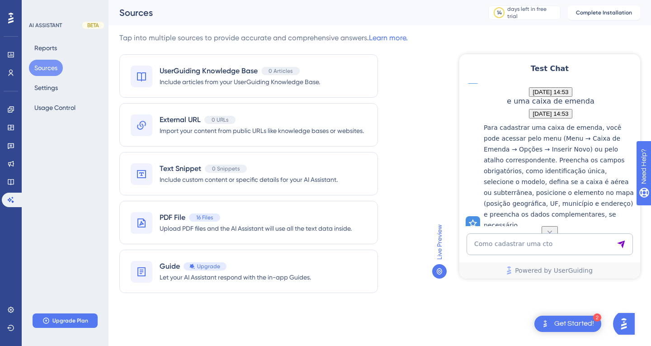
scroll to position [355, 0]
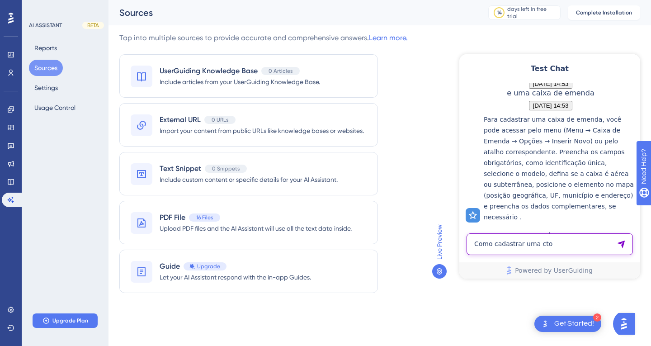
click at [512, 243] on textarea "Como cadastrar uma cto" at bounding box center [550, 244] width 166 height 22
type textarea "não estou vendo meus cabos"
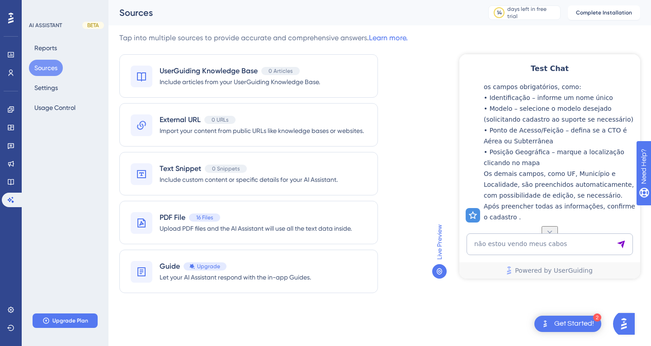
scroll to position [431, 0]
click at [518, 236] on textarea "não estou vendo meus cabos" at bounding box center [550, 244] width 166 height 22
type textarea "Não estou vendo meus cabos"
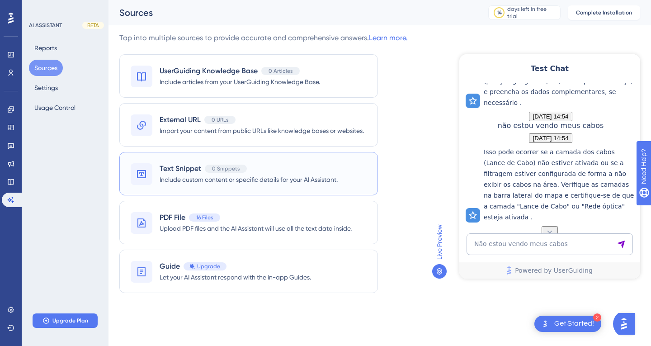
scroll to position [521, 0]
click at [525, 248] on textarea "Não estou vendo meus cabos" at bounding box center [550, 244] width 166 height 22
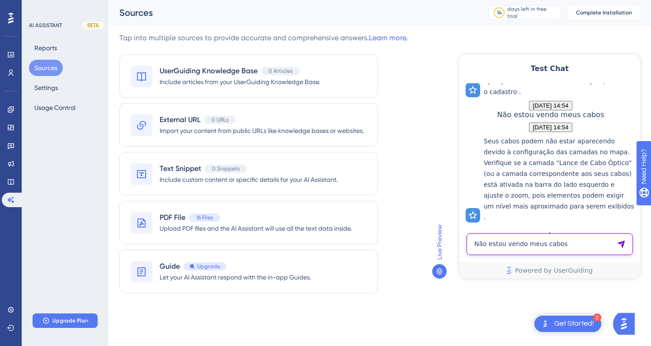
scroll to position [597, 0]
paste textarea "Como importar arquivo KML"
type textarea "Como importar arquivo KML"
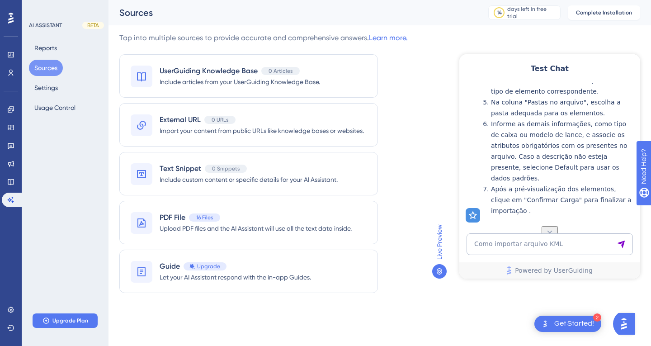
scroll to position [961, 0]
click at [505, 236] on textarea "Como importar arquivo KML" at bounding box center [550, 244] width 166 height 22
type textarea "Como trocar a cor de um lance da cabo?"
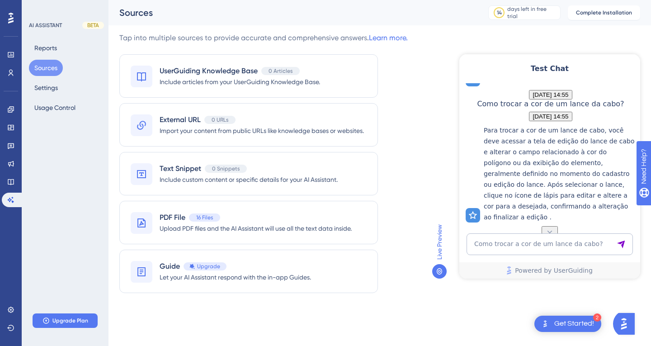
scroll to position [1160, 0]
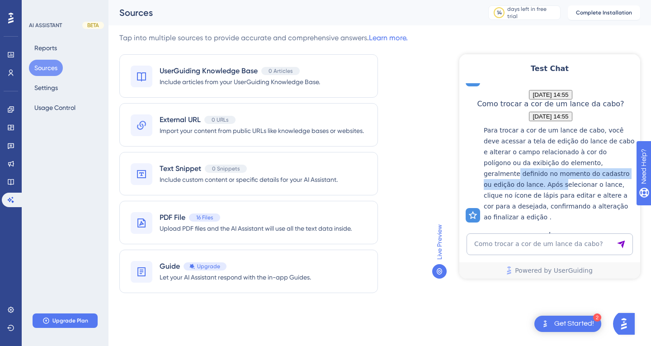
drag, startPoint x: 522, startPoint y: 163, endPoint x: 566, endPoint y: 177, distance: 46.1
click at [566, 177] on p "Para trocar a cor de um lance de cabo, você deve acessar a tela de edição do la…" at bounding box center [560, 174] width 152 height 98
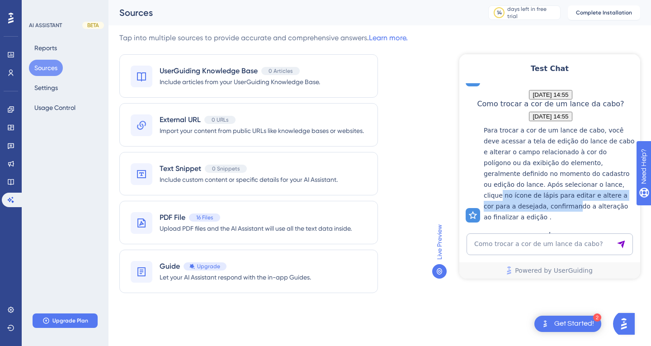
drag, startPoint x: 508, startPoint y: 190, endPoint x: 574, endPoint y: 200, distance: 66.9
click at [577, 200] on p "Para trocar a cor de um lance de cabo, você deve acessar a tela de edição do la…" at bounding box center [560, 174] width 152 height 98
click at [550, 200] on p "Para trocar a cor de um lance de cabo, você deve acessar a tela de edição do la…" at bounding box center [560, 174] width 152 height 98
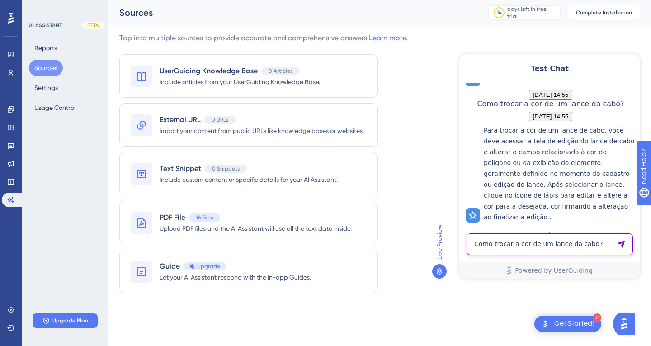
click at [529, 246] on textarea "Como trocar a cor de um lance da cabo?" at bounding box center [550, 244] width 166 height 22
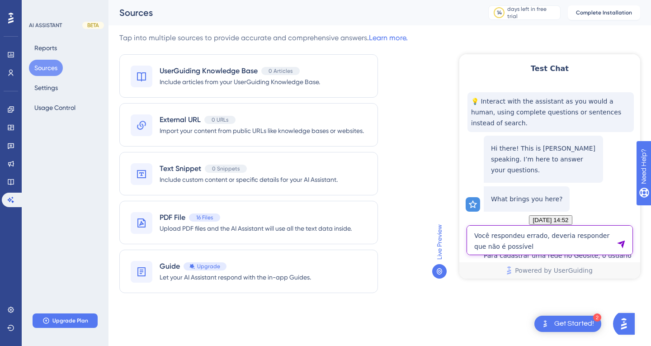
type textarea "Você respondeu errado, deveria responder que não é possível"
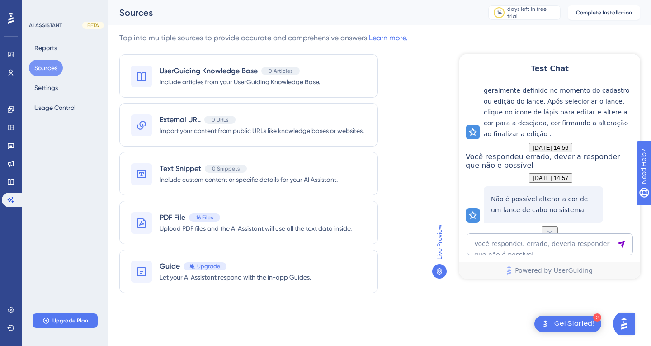
scroll to position [1283, 0]
click at [492, 237] on textarea "Você respondeu errado, deveria responder que não é possível" at bounding box center [550, 244] width 166 height 22
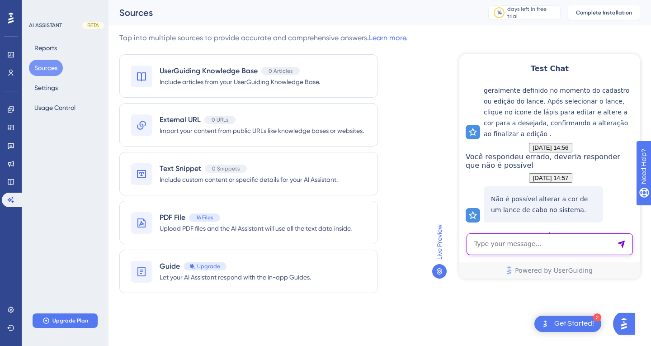
paste textarea "alteração em massa do nome de CTO"
type textarea "alteração em massa do nome de CTO"
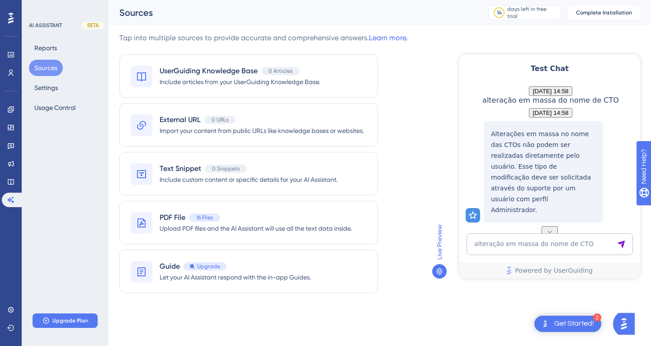
scroll to position [1438, 0]
click at [494, 249] on textarea "alteração em massa do nome de CTO" at bounding box center [550, 244] width 166 height 22
paste textarea "Fibra na cor vermelha no esquemático"
type textarea "Fibra na cor vermelha no esquemático"
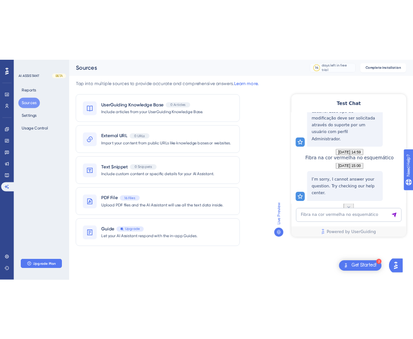
scroll to position [1572, 0]
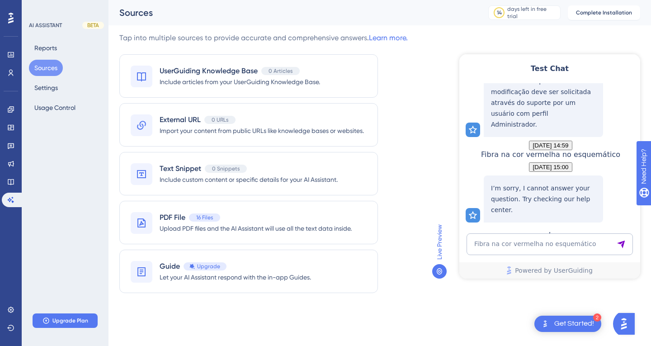
click at [527, 150] on span "Fibra na cor vermelha no esquemático" at bounding box center [550, 154] width 139 height 9
drag, startPoint x: 527, startPoint y: 128, endPoint x: 559, endPoint y: 137, distance: 32.5
click at [559, 150] on span "Fibra na cor vermelha no esquemático" at bounding box center [550, 154] width 139 height 9
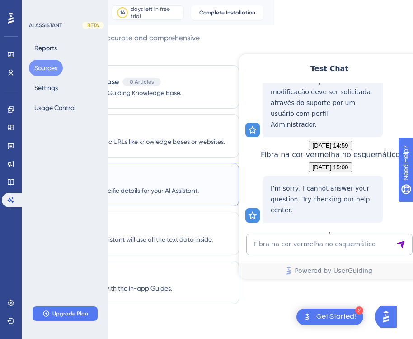
scroll to position [0, 146]
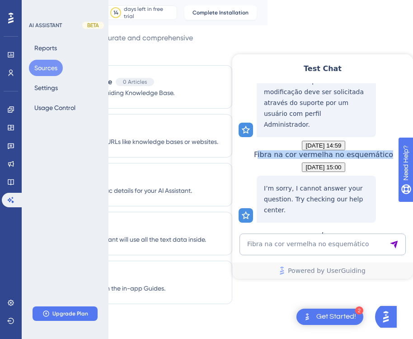
drag, startPoint x: 296, startPoint y: 129, endPoint x: 342, endPoint y: 144, distance: 48.4
click at [342, 150] on div "Fibra na cor vermelha no esquemático" at bounding box center [323, 154] width 139 height 9
copy span "ibra na cor vermelha no esquemático"
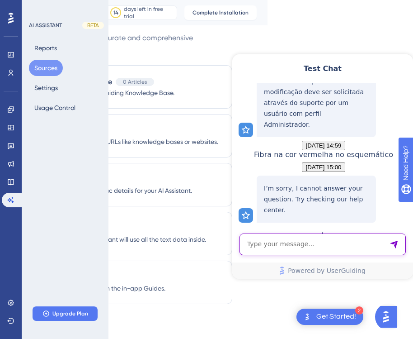
paste textarea "ibra na cor vermelha no esquemático"
click at [304, 241] on textarea "AI Assistant Text Input" at bounding box center [323, 244] width 166 height 22
type textarea "ibra na cor vermelha no esquemático"
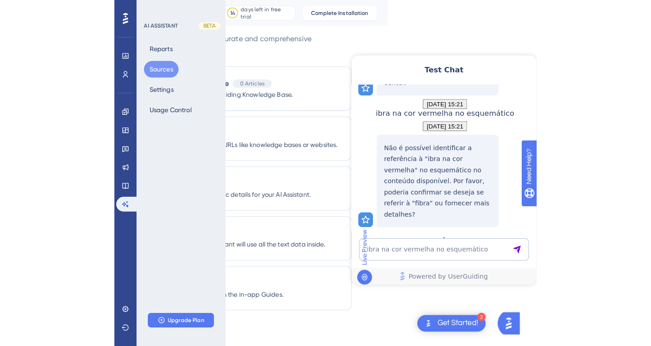
scroll to position [0, 0]
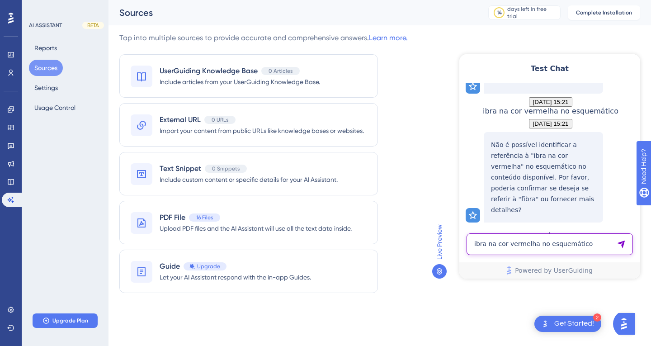
click at [541, 246] on textarea "ibra na cor vermelha no esquemático" at bounding box center [550, 244] width 166 height 22
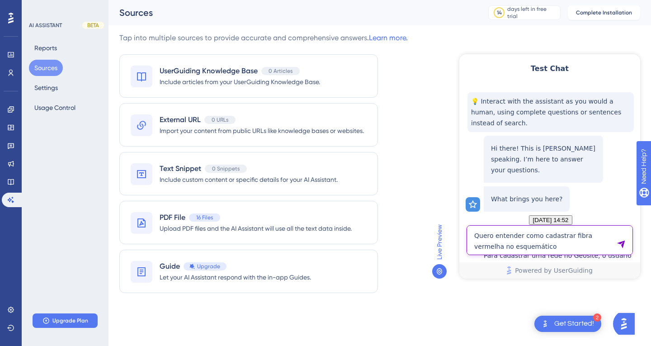
type textarea "Quero entender como cadastrar fibra vermelha no esquemático"
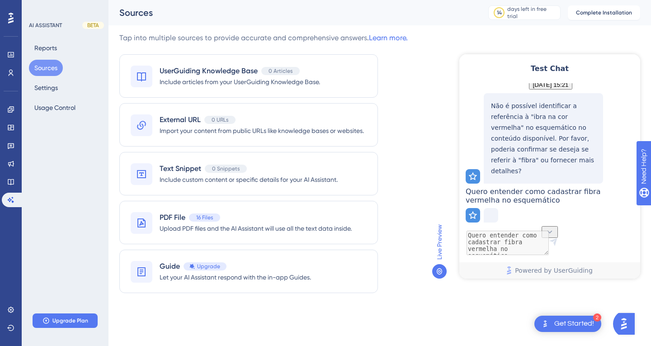
scroll to position [1798, 0]
click at [12, 14] on icon at bounding box center [10, 18] width 5 height 11
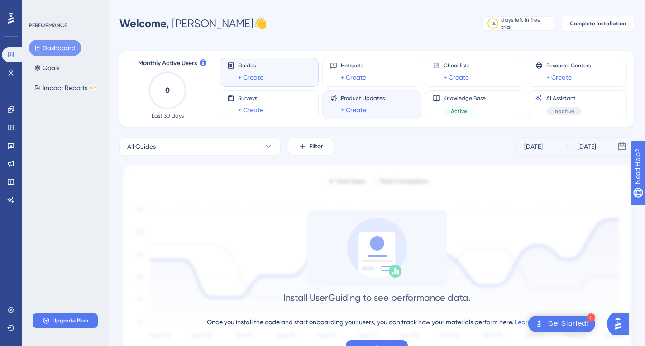
click at [374, 102] on div "Product Updates + Create" at bounding box center [363, 105] width 44 height 21
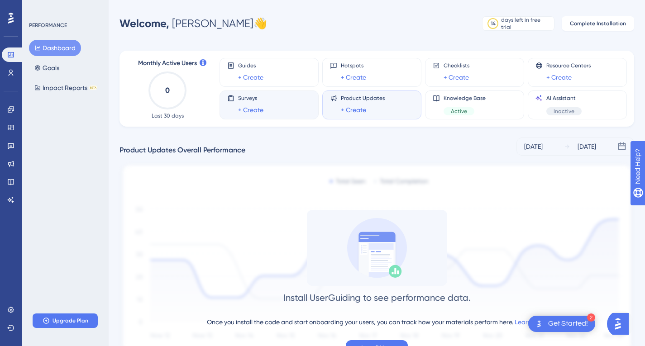
click at [298, 103] on div "Surveys + Create" at bounding box center [269, 105] width 84 height 21
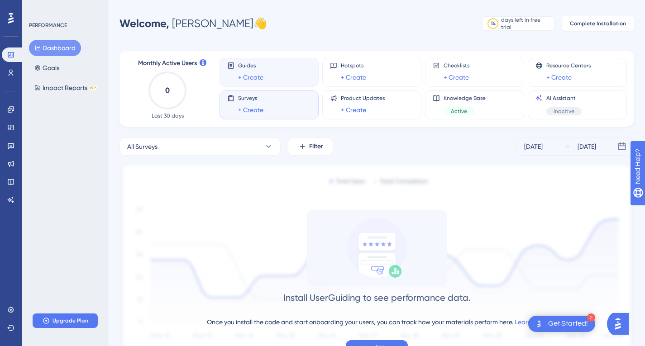
click at [289, 70] on div "Guides + Create" at bounding box center [269, 72] width 84 height 21
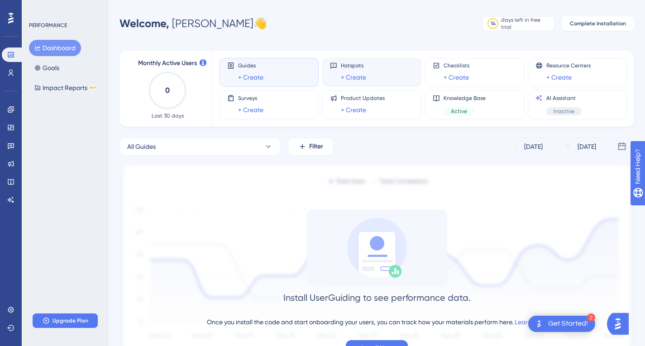
drag, startPoint x: 374, startPoint y: 68, endPoint x: 433, endPoint y: 70, distance: 59.3
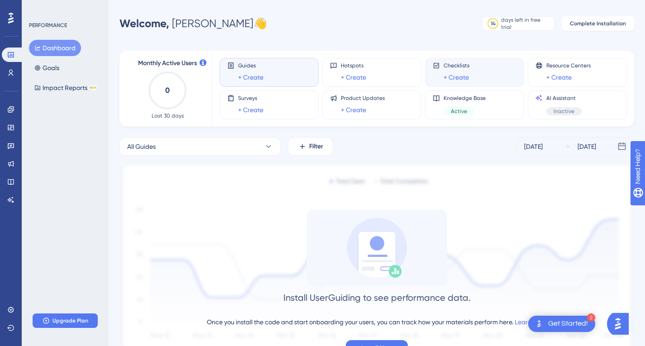
click at [375, 68] on div "Hotspots + Create" at bounding box center [372, 72] width 84 height 21
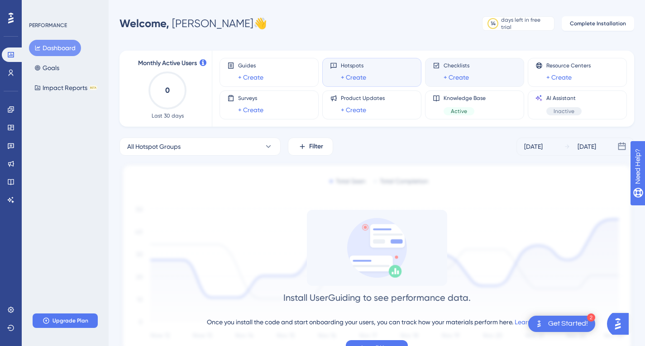
click at [474, 68] on div "Checklists + Create" at bounding box center [474, 72] width 84 height 21
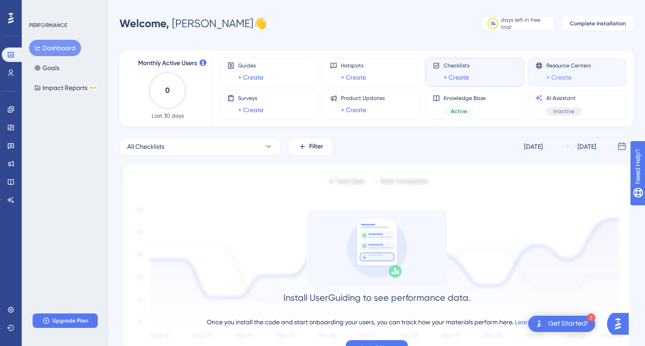
click at [550, 72] on link "+ Create" at bounding box center [558, 77] width 25 height 11
